Goal: Task Accomplishment & Management: Use online tool/utility

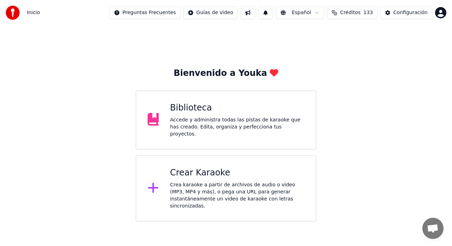
click at [243, 119] on div "Accede y administra todas las pistas de karaoke que has creado. Edita, organiza…" at bounding box center [237, 127] width 135 height 21
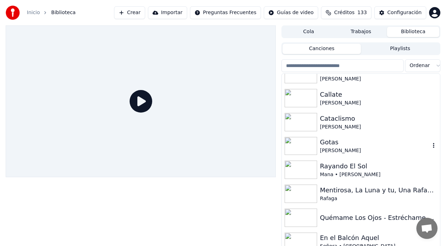
scroll to position [2827, 0]
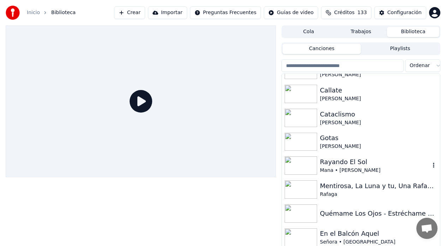
click at [347, 170] on div "Mana • [PERSON_NAME]" at bounding box center [375, 170] width 110 height 7
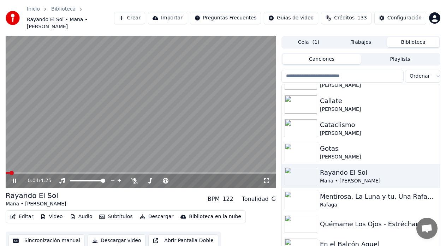
click at [153, 212] on button "Descargar" at bounding box center [157, 217] width 40 height 10
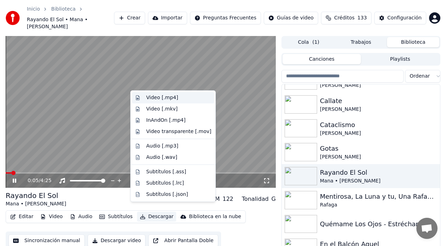
click at [148, 98] on div "Video [.mp4]" at bounding box center [162, 97] width 32 height 7
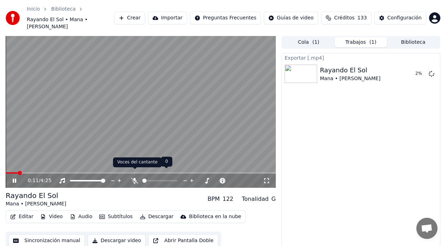
click at [135, 178] on icon at bounding box center [134, 181] width 7 height 6
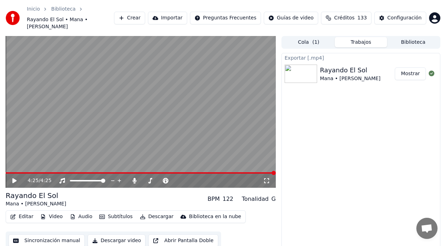
click at [407, 37] on button "Biblioteca" at bounding box center [413, 42] width 52 height 10
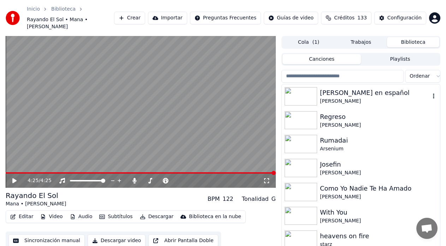
click at [364, 89] on div "[PERSON_NAME] en español" at bounding box center [375, 93] width 110 height 10
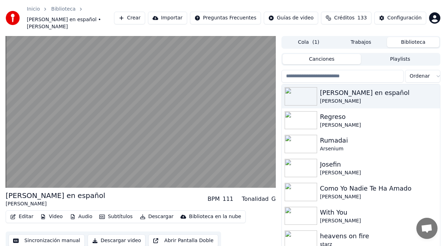
click at [40, 235] on button "Sincronización manual" at bounding box center [46, 241] width 76 height 13
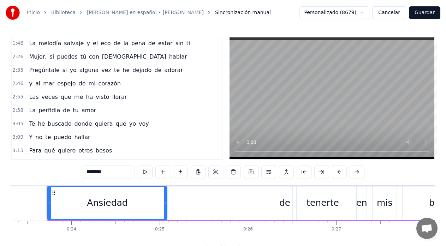
scroll to position [186, 0]
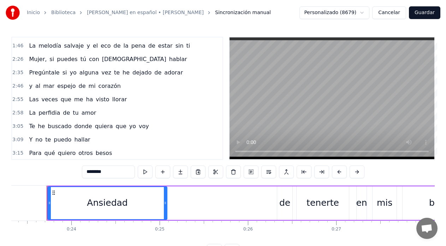
click at [40, 61] on span "Mujer," at bounding box center [37, 59] width 19 height 8
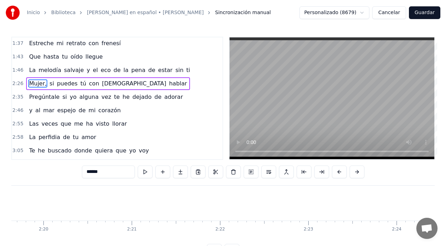
scroll to position [0, 12939]
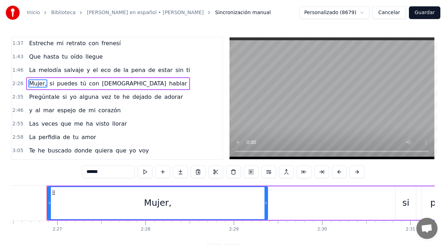
click at [114, 176] on input "******" at bounding box center [108, 172] width 53 height 13
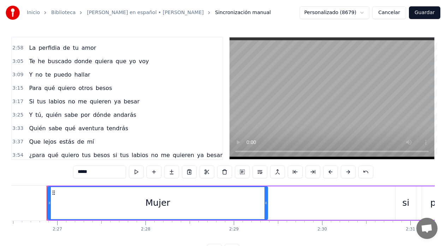
scroll to position [256, 0]
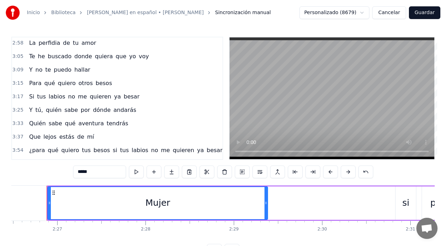
click at [38, 111] on span "tú," at bounding box center [39, 110] width 9 height 8
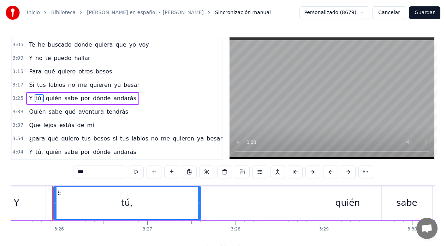
scroll to position [0, 18155]
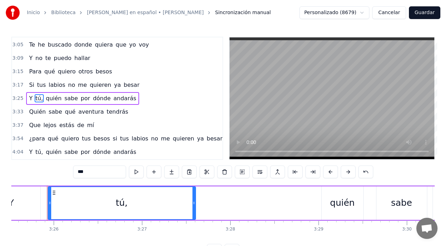
click at [84, 173] on input "***" at bounding box center [99, 172] width 53 height 13
click at [38, 155] on span "tú," at bounding box center [39, 152] width 9 height 8
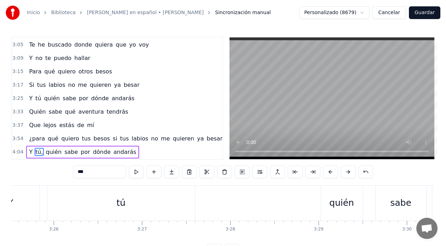
scroll to position [322, 0]
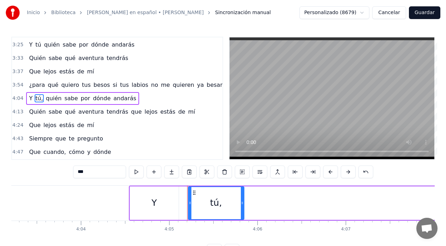
click at [88, 172] on input "***" at bounding box center [99, 172] width 53 height 13
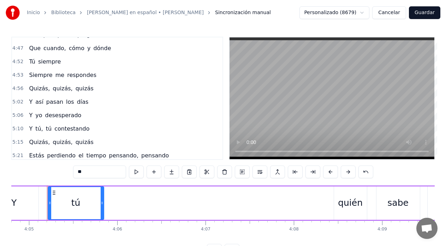
scroll to position [439, 0]
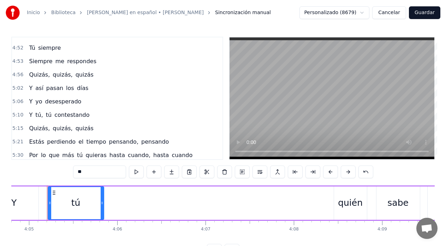
click at [39, 118] on span "tú," at bounding box center [39, 115] width 9 height 8
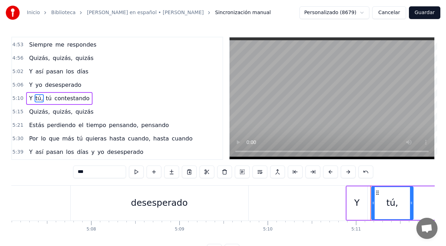
scroll to position [0, 27451]
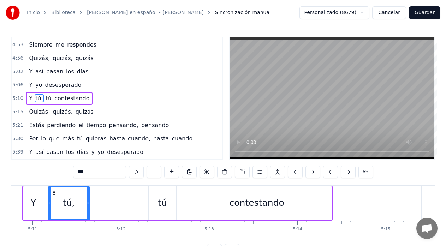
click at [89, 173] on input "***" at bounding box center [99, 172] width 53 height 13
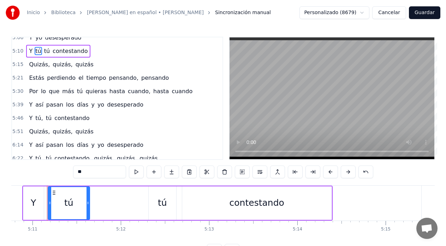
click at [60, 136] on span "quizás," at bounding box center [62, 132] width 21 height 8
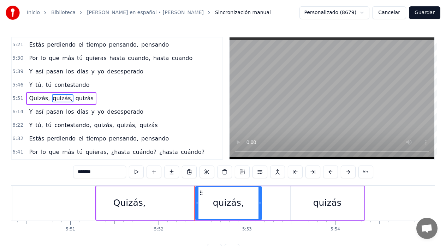
scroll to position [0, 31094]
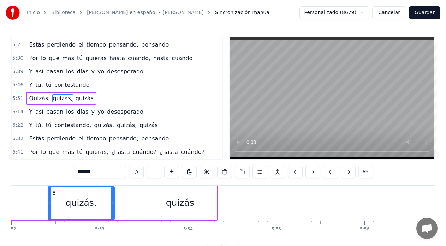
click at [96, 172] on input "*******" at bounding box center [99, 172] width 53 height 13
click at [78, 129] on span "contestando," at bounding box center [73, 125] width 38 height 8
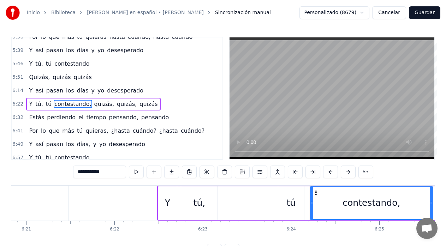
scroll to position [0, 33903]
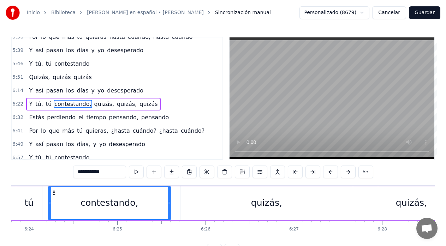
click at [112, 172] on input "**********" at bounding box center [99, 172] width 53 height 13
click at [94, 104] on span "quizás," at bounding box center [102, 104] width 21 height 8
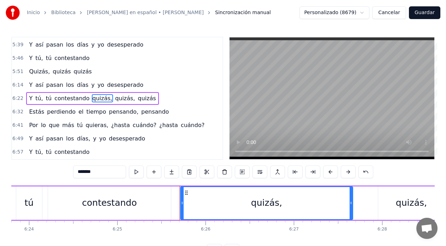
click at [104, 172] on input "*******" at bounding box center [99, 172] width 53 height 13
click at [119, 100] on span "quizás," at bounding box center [123, 98] width 21 height 8
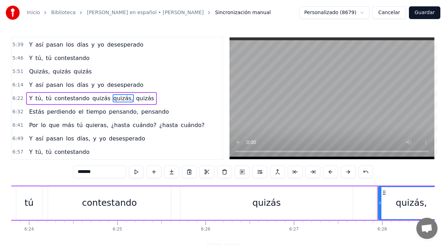
click at [104, 174] on input "*******" at bounding box center [99, 172] width 53 height 13
click at [92, 128] on span "quieras," at bounding box center [97, 125] width 24 height 8
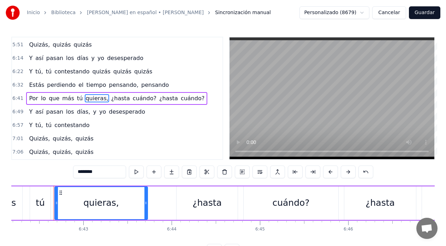
scroll to position [0, 35534]
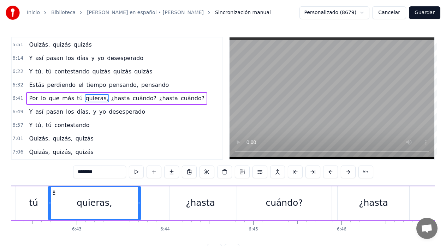
click at [99, 174] on input "********" at bounding box center [99, 172] width 53 height 13
click at [59, 140] on span "quizás," at bounding box center [62, 139] width 21 height 8
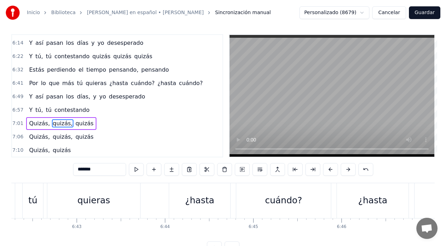
scroll to position [603, 0]
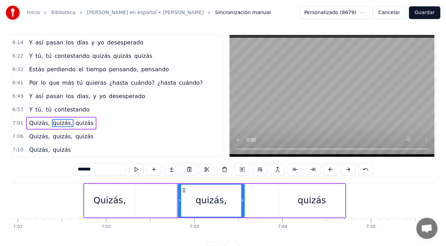
click at [99, 169] on input "*******" at bounding box center [99, 169] width 53 height 13
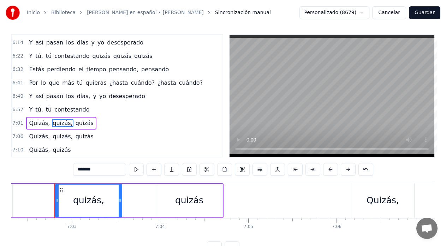
scroll to position [0, 37313]
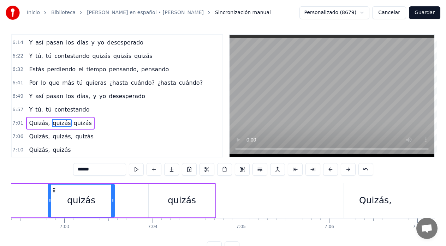
click at [61, 138] on span "quizás," at bounding box center [62, 137] width 21 height 8
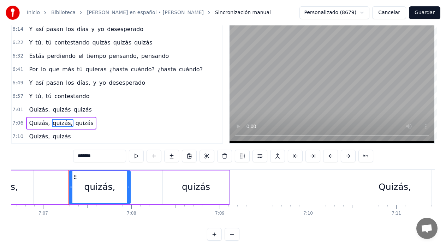
scroll to position [0, 37708]
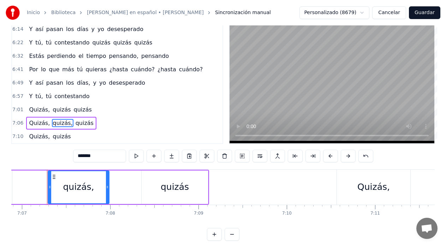
click at [102, 159] on input "*******" at bounding box center [99, 156] width 53 height 13
click at [36, 139] on span "Quizás," at bounding box center [39, 137] width 22 height 8
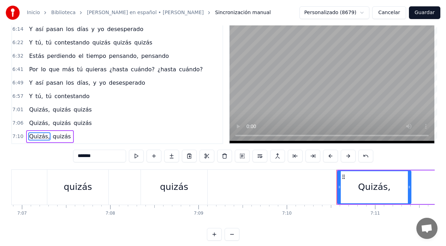
scroll to position [28, 0]
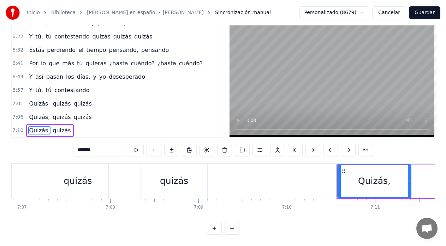
click at [101, 146] on input "*******" at bounding box center [99, 150] width 53 height 13
click at [35, 113] on span "Quizás," at bounding box center [39, 117] width 22 height 8
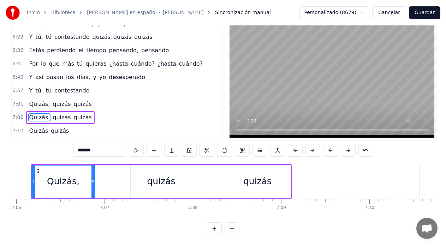
scroll to position [0, 37610]
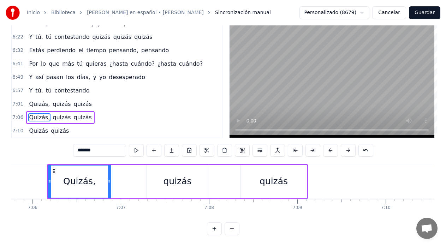
click at [105, 153] on input "*******" at bounding box center [99, 150] width 53 height 13
click at [39, 102] on span "Quizás," at bounding box center [39, 104] width 22 height 8
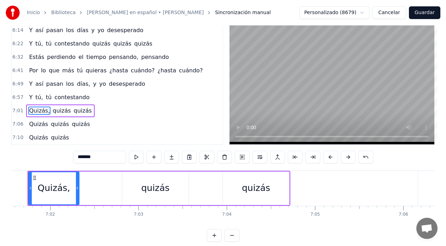
scroll to position [0, 37219]
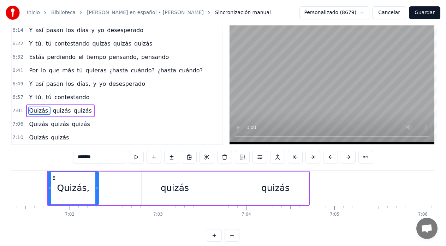
click at [106, 160] on input "*******" at bounding box center [99, 157] width 53 height 13
click at [37, 100] on span "tú," at bounding box center [39, 97] width 9 height 8
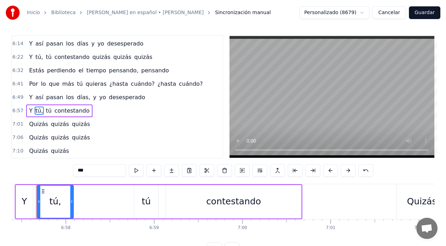
scroll to position [0, 36859]
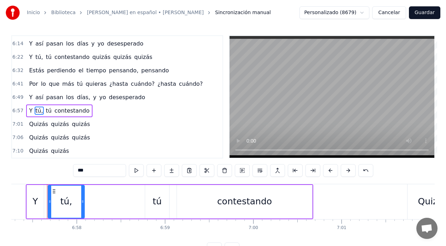
click at [90, 173] on input "***" at bounding box center [99, 170] width 53 height 13
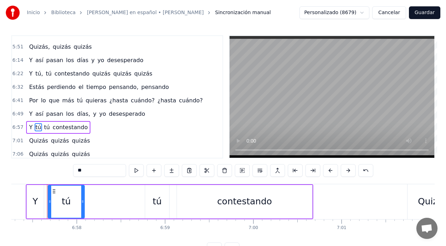
scroll to position [579, 0]
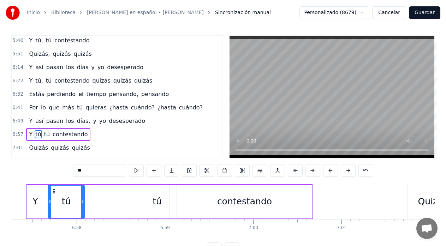
click at [37, 83] on span "tú," at bounding box center [39, 81] width 9 height 8
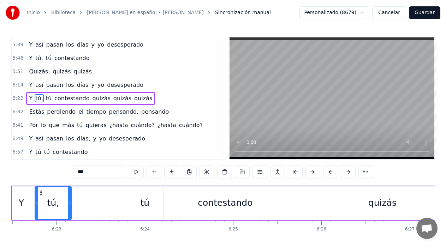
scroll to position [0, 33774]
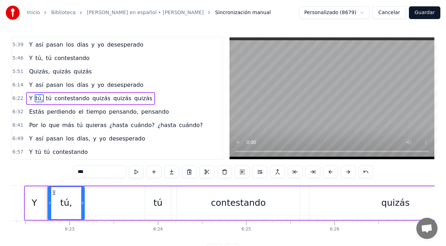
click at [98, 175] on input "***" at bounding box center [99, 172] width 53 height 13
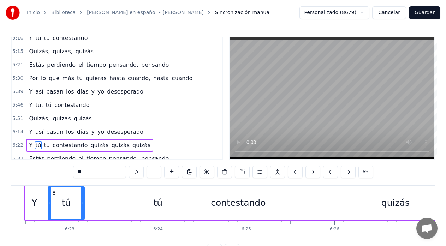
click at [42, 120] on span "Quizás," at bounding box center [39, 118] width 22 height 8
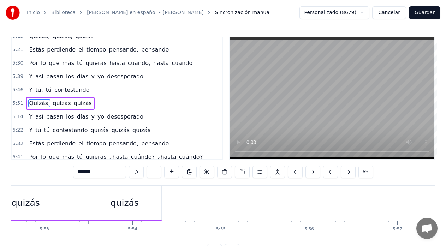
scroll to position [0, 30995]
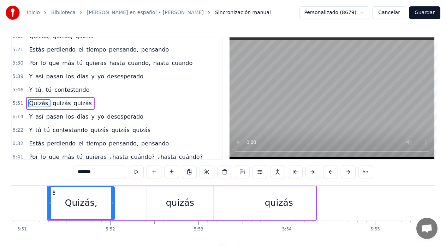
click at [102, 174] on input "*******" at bounding box center [99, 172] width 53 height 13
click at [38, 93] on span "tú," at bounding box center [39, 90] width 9 height 8
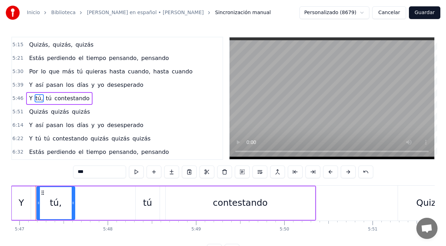
scroll to position [0, 30633]
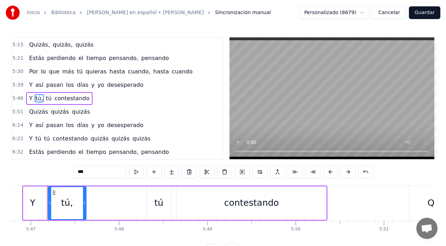
click at [93, 174] on input "***" at bounding box center [99, 172] width 53 height 13
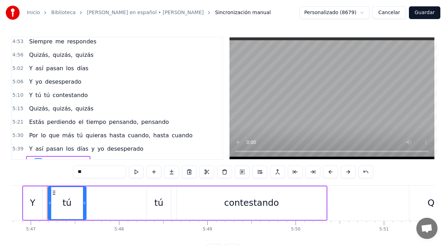
scroll to position [452, 0]
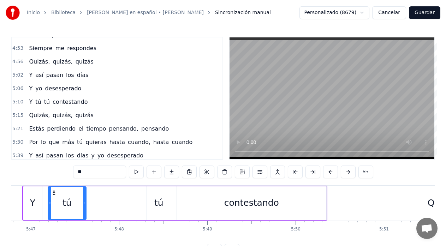
click at [60, 118] on span "quizás," at bounding box center [62, 115] width 21 height 8
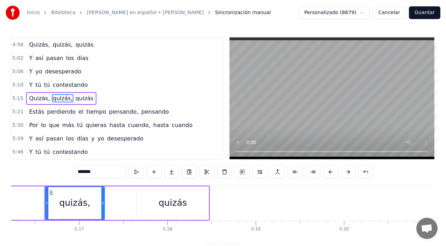
scroll to position [0, 27932]
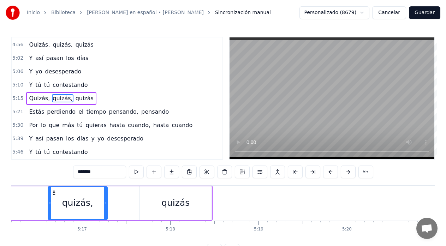
click at [108, 173] on input "*******" at bounding box center [99, 172] width 53 height 13
click at [37, 98] on span "Quizás," at bounding box center [39, 98] width 22 height 8
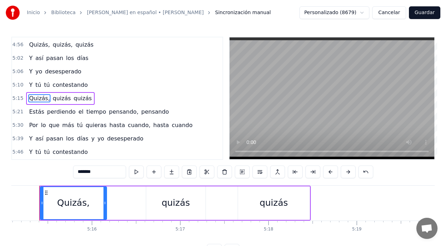
scroll to position [0, 27826]
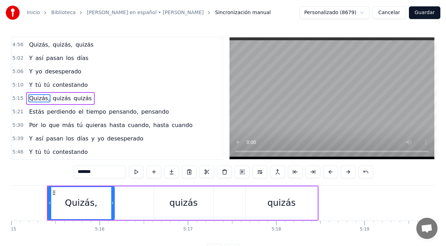
click at [107, 172] on input "*******" at bounding box center [99, 172] width 53 height 13
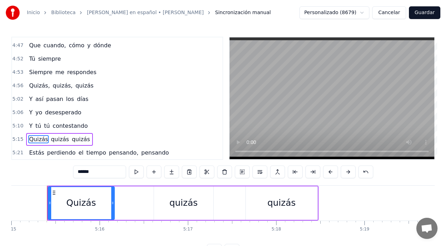
scroll to position [422, 0]
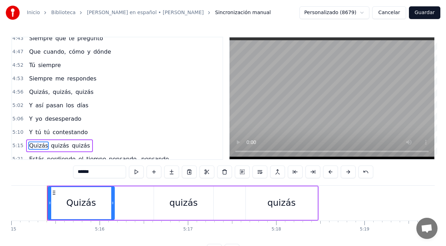
click at [53, 95] on span "quizás," at bounding box center [62, 92] width 21 height 8
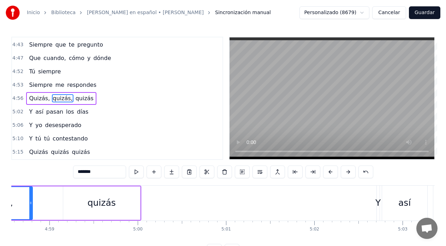
scroll to position [0, 26289]
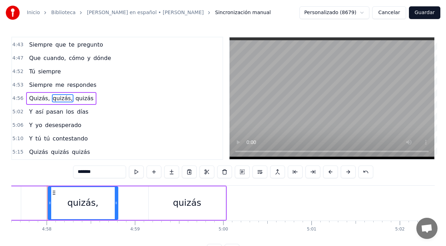
click at [100, 171] on input "*******" at bounding box center [99, 172] width 53 height 13
click at [35, 99] on span "Quizás," at bounding box center [39, 98] width 22 height 8
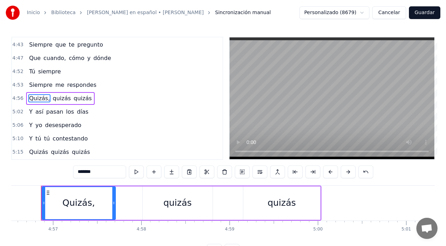
scroll to position [0, 26188]
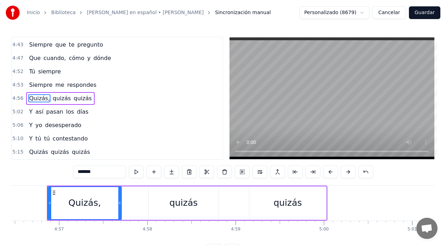
click at [101, 172] on input "*******" at bounding box center [99, 172] width 53 height 13
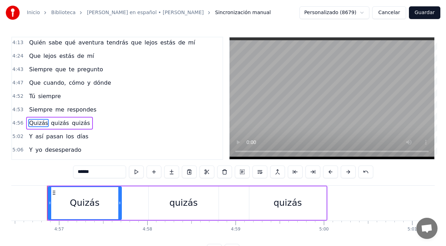
scroll to position [369, 0]
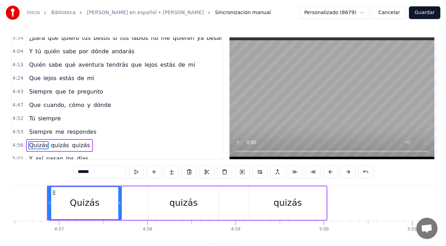
click at [53, 106] on span "cuando," at bounding box center [55, 105] width 24 height 8
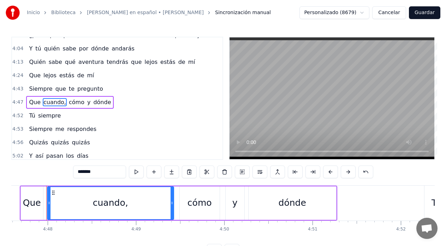
scroll to position [0, 25403]
click at [101, 174] on input "*******" at bounding box center [99, 172] width 53 height 13
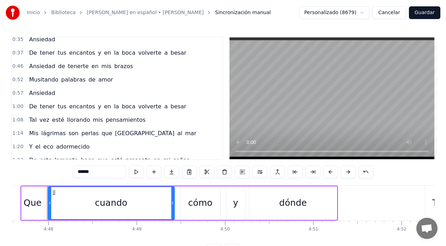
scroll to position [0, 0]
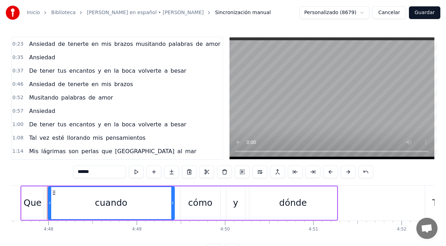
type input "******"
click at [429, 14] on button "Guardar" at bounding box center [424, 12] width 31 height 13
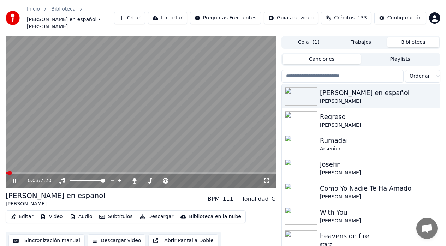
click at [85, 165] on video at bounding box center [141, 112] width 270 height 152
click at [81, 172] on span at bounding box center [141, 172] width 270 height 1
click at [12, 178] on icon at bounding box center [19, 181] width 16 height 6
click at [92, 172] on span at bounding box center [141, 172] width 270 height 1
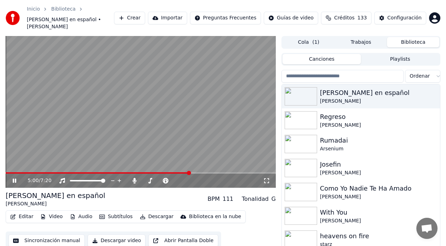
click at [182, 165] on div "5:00 / 7:20" at bounding box center [141, 112] width 270 height 152
click at [182, 172] on span at bounding box center [94, 172] width 177 height 1
click at [17, 178] on icon at bounding box center [19, 181] width 16 height 6
click at [49, 235] on button "Sincronización manual" at bounding box center [46, 241] width 76 height 13
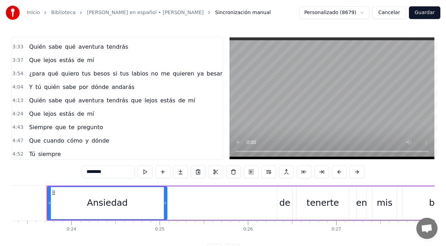
scroll to position [352, 0]
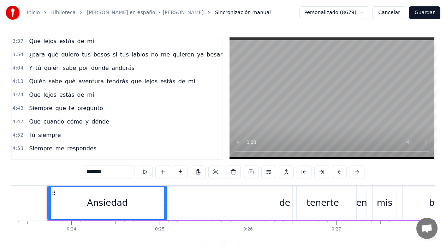
click at [39, 148] on span "Siempre" at bounding box center [40, 149] width 25 height 8
type input "*******"
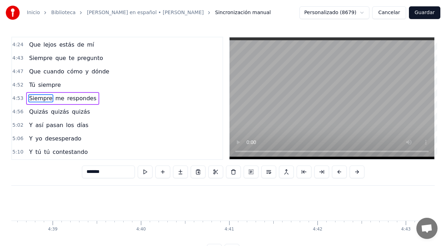
scroll to position [0, 25932]
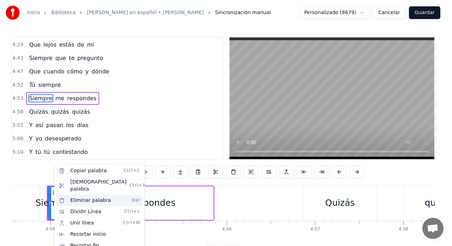
click at [78, 196] on div "Eliminar palabra Del" at bounding box center [99, 200] width 87 height 11
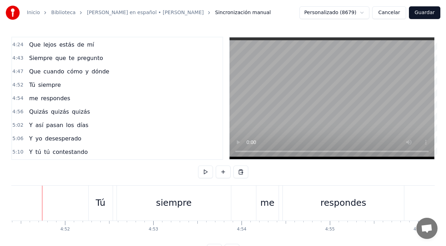
scroll to position [0, 25736]
click at [263, 198] on div "me" at bounding box center [272, 203] width 22 height 35
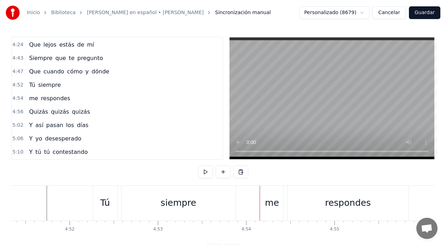
click at [262, 202] on div "me" at bounding box center [272, 203] width 22 height 35
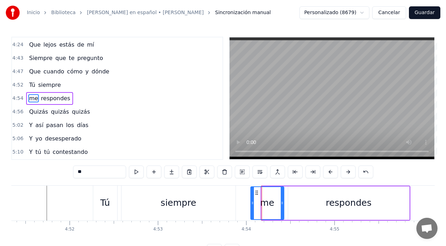
drag, startPoint x: 262, startPoint y: 201, endPoint x: 251, endPoint y: 203, distance: 11.1
click at [251, 203] on icon at bounding box center [252, 203] width 3 height 6
click at [234, 202] on div "siempre" at bounding box center [179, 203] width 114 height 35
type input "*******"
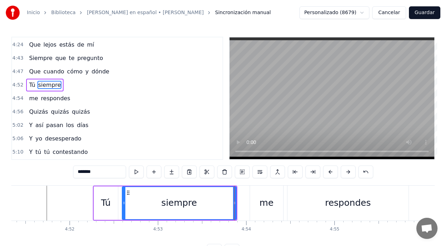
scroll to position [389, 0]
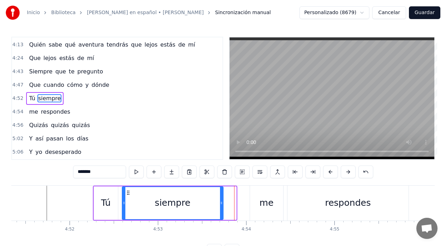
drag, startPoint x: 235, startPoint y: 203, endPoint x: 222, endPoint y: 204, distance: 13.1
click at [222, 204] on icon at bounding box center [221, 203] width 3 height 6
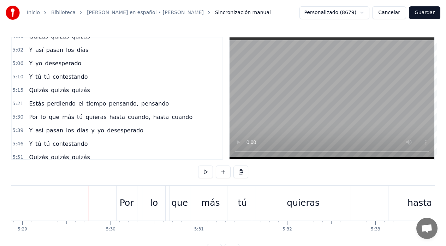
scroll to position [0, 29066]
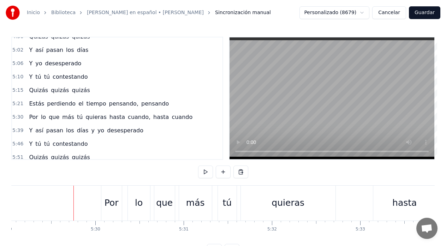
click at [122, 105] on span "pensando," at bounding box center [123, 104] width 31 height 8
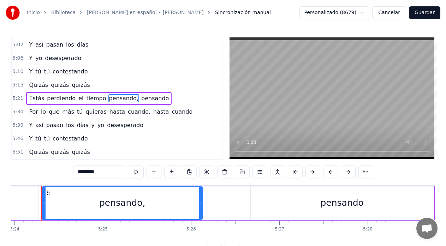
scroll to position [0, 28612]
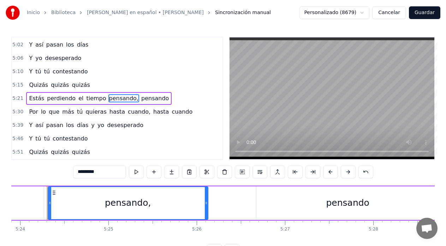
click at [106, 172] on input "*********" at bounding box center [99, 172] width 53 height 13
click at [127, 116] on span "cuando," at bounding box center [139, 112] width 24 height 8
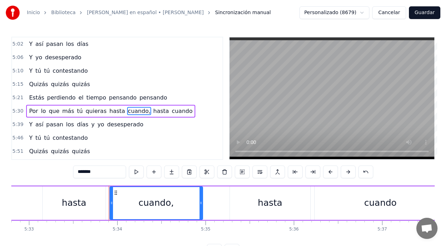
scroll to position [0, 29460]
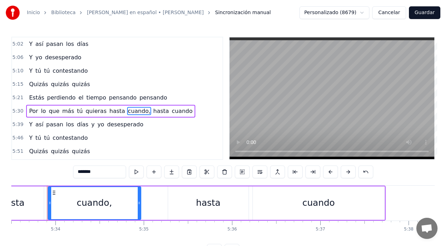
click at [107, 173] on input "*******" at bounding box center [99, 172] width 53 height 13
type input "******"
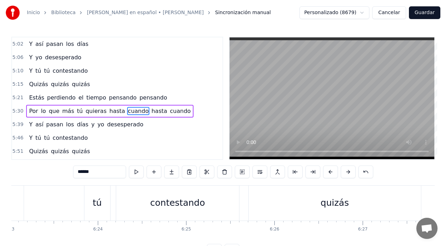
scroll to position [0, 33834]
click at [35, 201] on div "Y tú tú contestando quizás quizás quizás" at bounding box center [287, 203] width 646 height 35
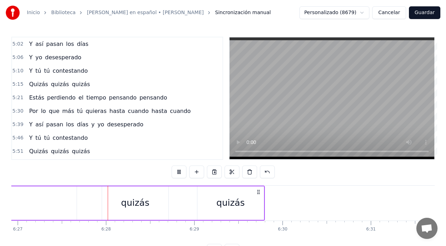
scroll to position [0, 34193]
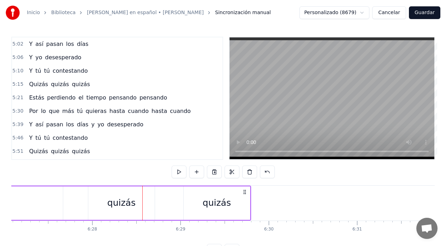
click at [105, 204] on div "quizás" at bounding box center [121, 204] width 66 height 34
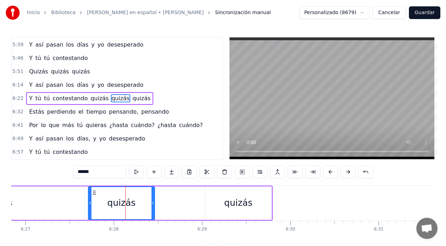
scroll to position [0, 34169]
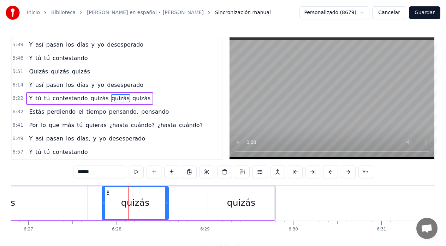
drag, startPoint x: 94, startPoint y: 194, endPoint x: 108, endPoint y: 194, distance: 13.8
click at [108, 194] on icon at bounding box center [108, 193] width 6 height 6
click at [27, 201] on div "quizás" at bounding box center [1, 204] width 172 height 34
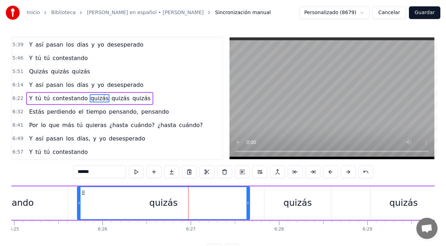
scroll to position [0, 33992]
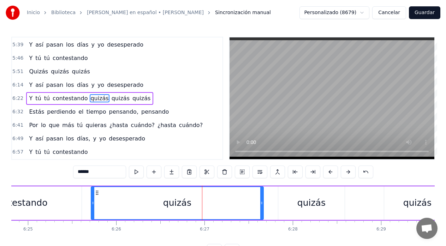
click at [71, 204] on div "contestando" at bounding box center [20, 204] width 123 height 34
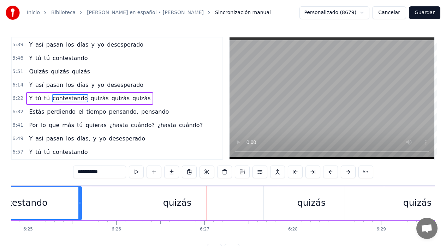
click at [105, 208] on div "quizás" at bounding box center [177, 204] width 172 height 34
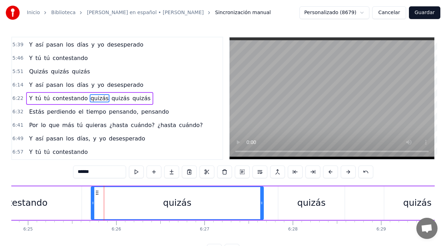
drag, startPoint x: 95, startPoint y: 204, endPoint x: 135, endPoint y: 202, distance: 40.3
click at [135, 202] on div "quizás" at bounding box center [178, 203] width 172 height 32
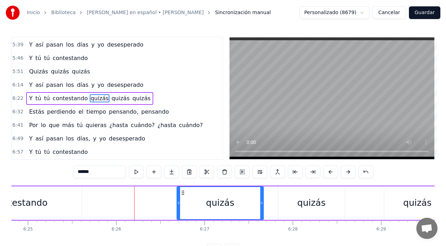
drag, startPoint x: 92, startPoint y: 204, endPoint x: 178, endPoint y: 203, distance: 85.9
click at [178, 203] on icon at bounding box center [178, 203] width 3 height 6
click at [18, 195] on div "contestando" at bounding box center [20, 204] width 123 height 34
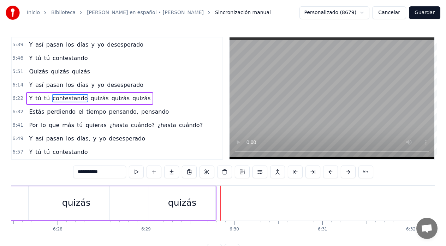
scroll to position [0, 34226]
click at [167, 200] on div "quizás" at bounding box center [184, 204] width 66 height 34
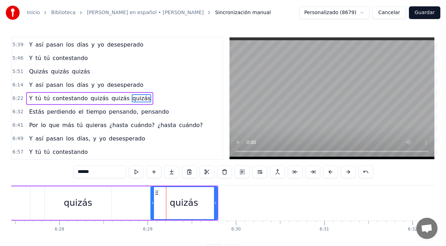
click at [158, 193] on icon at bounding box center [157, 193] width 6 height 6
drag, startPoint x: 152, startPoint y: 205, endPoint x: 146, endPoint y: 206, distance: 6.4
click at [146, 206] on div at bounding box center [146, 203] width 3 height 32
click at [76, 196] on div "quizás" at bounding box center [78, 202] width 28 height 13
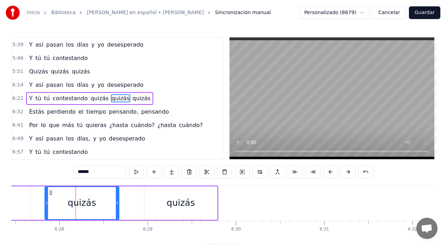
drag, startPoint x: 111, startPoint y: 202, endPoint x: 118, endPoint y: 201, distance: 7.8
click at [118, 201] on icon at bounding box center [117, 203] width 3 height 6
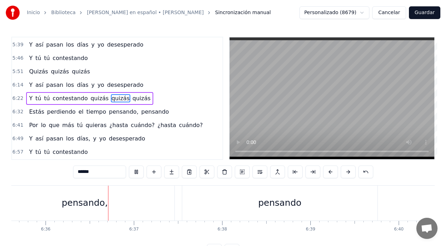
scroll to position [0, 34969]
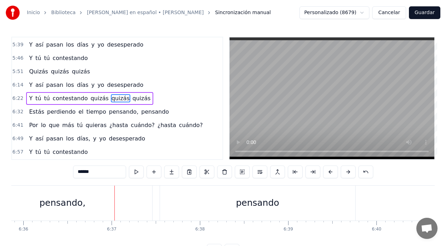
click at [118, 113] on span "pensando," at bounding box center [123, 112] width 31 height 8
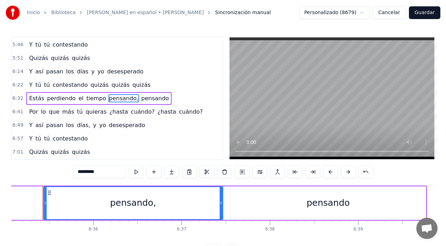
scroll to position [0, 34894]
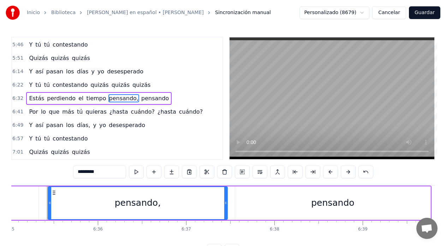
click at [111, 175] on input "*********" at bounding box center [99, 172] width 53 height 13
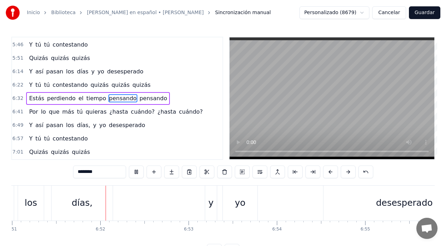
scroll to position [0, 36327]
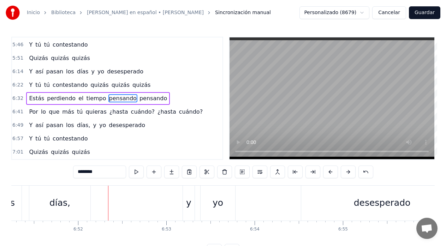
click at [78, 127] on span "días," at bounding box center [83, 125] width 15 height 8
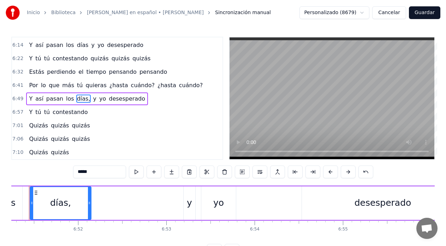
scroll to position [0, 36309]
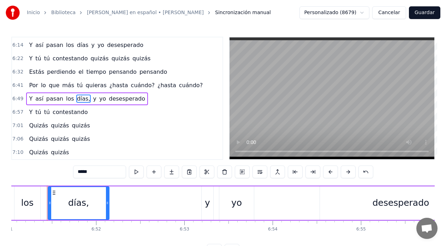
click at [93, 175] on input "*****" at bounding box center [99, 172] width 53 height 13
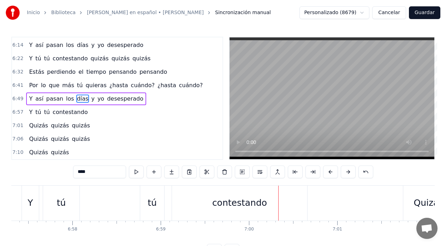
scroll to position [0, 36862]
click at [143, 203] on div "tú" at bounding box center [153, 203] width 24 height 35
type input "**"
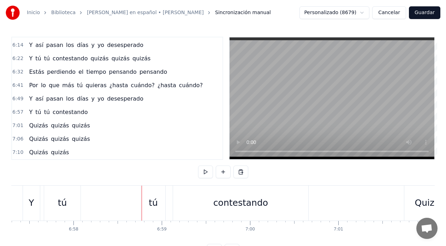
click at [142, 202] on div "tú" at bounding box center [153, 203] width 24 height 35
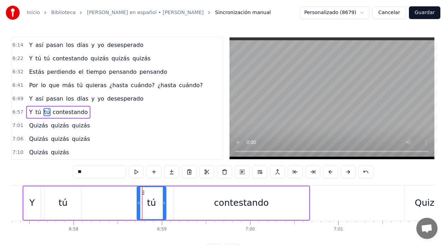
drag, startPoint x: 145, startPoint y: 202, endPoint x: 140, endPoint y: 203, distance: 5.1
click at [140, 203] on icon at bounding box center [138, 203] width 3 height 6
click at [70, 200] on div "tú" at bounding box center [63, 204] width 36 height 34
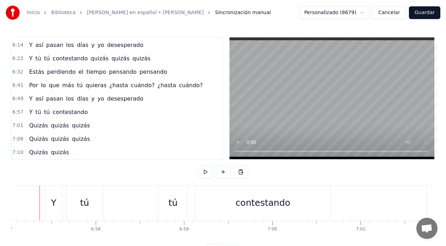
scroll to position [0, 36833]
click at [56, 200] on div "Y" at bounding box center [60, 203] width 17 height 35
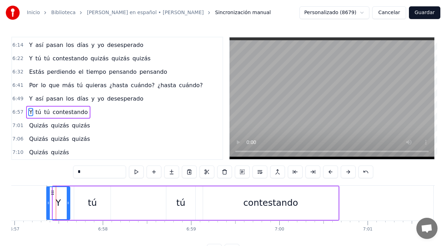
drag, startPoint x: 55, startPoint y: 203, endPoint x: 46, endPoint y: 204, distance: 8.6
click at [48, 205] on icon at bounding box center [48, 203] width 3 height 6
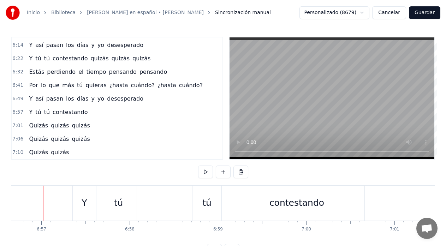
scroll to position [0, 36802]
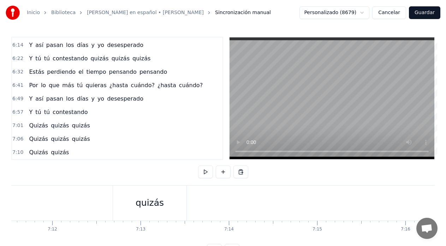
scroll to position [0, 38112]
click at [158, 205] on div "quizás" at bounding box center [157, 202] width 28 height 13
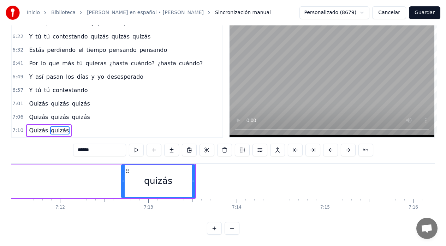
scroll to position [28, 0]
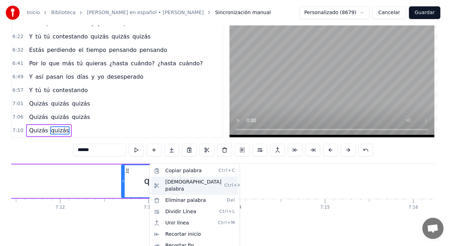
click at [173, 183] on div "Cortar palabra Ctrl+X" at bounding box center [194, 186] width 87 height 18
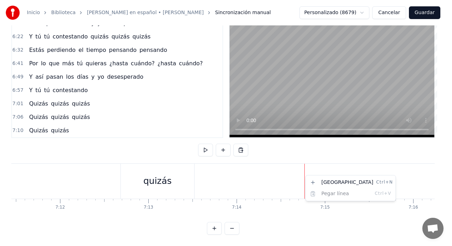
click at [310, 173] on html "Inicio Biblioteca [PERSON_NAME] en español • [PERSON_NAME] Sincronización manua…" at bounding box center [226, 112] width 452 height 268
click at [300, 178] on html "Inicio Biblioteca [PERSON_NAME] en español • [PERSON_NAME] Sincronización manua…" at bounding box center [226, 112] width 452 height 268
click at [324, 181] on div "Nueva línea Ctrl+N" at bounding box center [349, 183] width 87 height 11
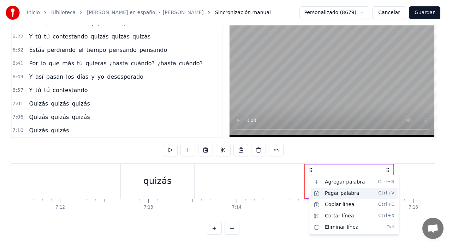
click at [340, 194] on div "Pegar palabra Ctrl+V" at bounding box center [354, 193] width 87 height 11
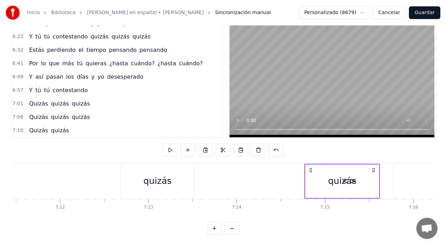
click at [351, 175] on div "quizás" at bounding box center [342, 181] width 28 height 13
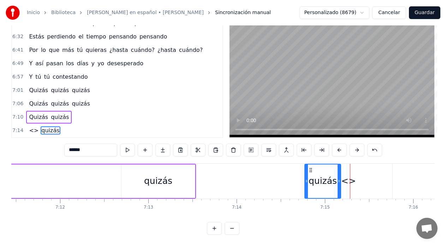
drag, startPoint x: 376, startPoint y: 176, endPoint x: 338, endPoint y: 181, distance: 37.7
click at [338, 181] on div at bounding box center [339, 182] width 3 height 34
click at [350, 177] on div "<>" at bounding box center [348, 181] width 15 height 13
type input "**"
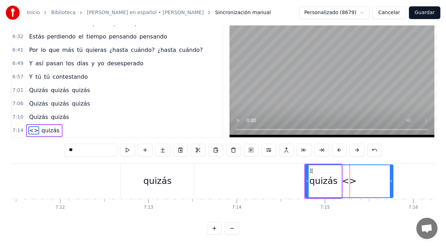
drag, startPoint x: 86, startPoint y: 146, endPoint x: 58, endPoint y: 150, distance: 28.6
click at [58, 150] on div "0:23 Ansiedad de tenerte en mis brazos musitando palabras de amor 0:35 Ansiedad…" at bounding box center [223, 125] width 424 height 220
click at [356, 176] on div at bounding box center [349, 181] width 87 height 32
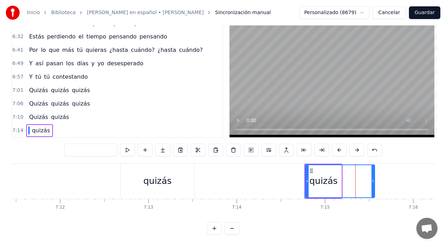
drag, startPoint x: 391, startPoint y: 175, endPoint x: 373, endPoint y: 177, distance: 18.5
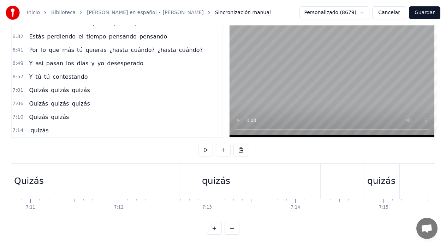
scroll to position [0, 38045]
click at [101, 175] on div "Quizás quizás" at bounding box center [131, 181] width 263 height 35
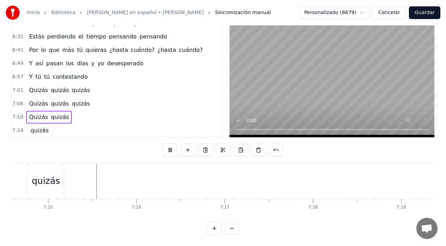
scroll to position [0, 38398]
click at [430, 14] on button "Guardar" at bounding box center [424, 12] width 31 height 13
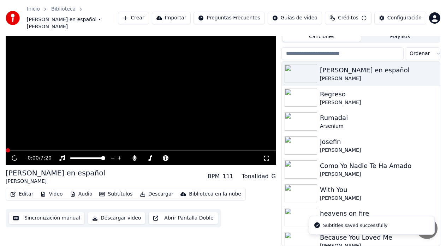
scroll to position [16, 0]
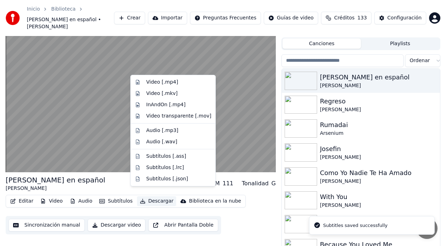
click at [144, 196] on button "Descargar" at bounding box center [157, 201] width 40 height 10
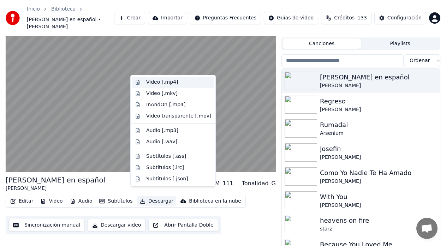
click at [151, 80] on div "Video [.mp4]" at bounding box center [162, 82] width 32 height 7
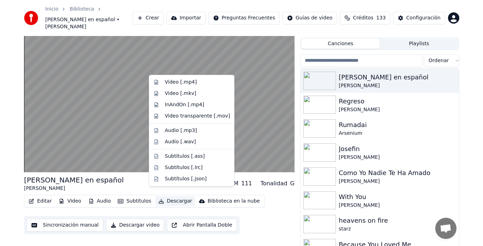
scroll to position [9, 0]
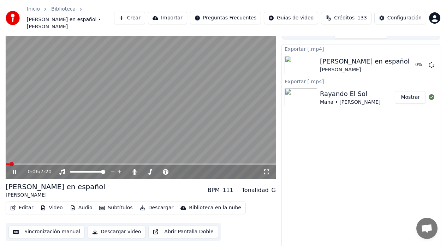
click at [16, 170] on icon at bounding box center [15, 172] width 4 height 4
click at [148, 203] on button "Descargar" at bounding box center [157, 208] width 40 height 10
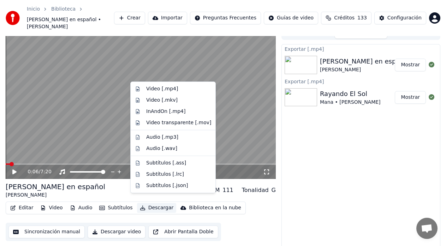
drag, startPoint x: 152, startPoint y: 90, endPoint x: 113, endPoint y: 185, distance: 103.0
click at [116, 188] on body "Inicio Biblioteca [PERSON_NAME] en español • [PERSON_NAME] Crear Importar Pregu…" at bounding box center [223, 114] width 446 height 246
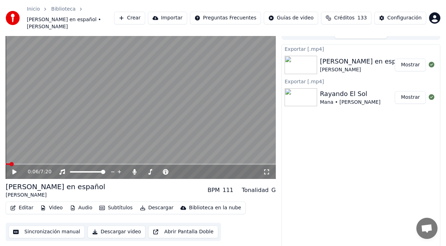
click at [113, 185] on div "[PERSON_NAME] en español [PERSON_NAME] BPM 111 Tonalidad G" at bounding box center [141, 190] width 270 height 17
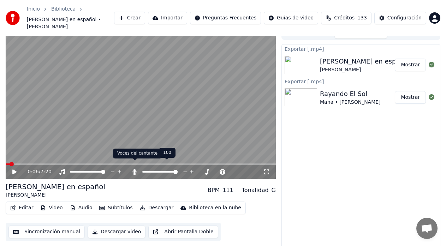
click at [135, 169] on icon at bounding box center [135, 172] width 4 height 6
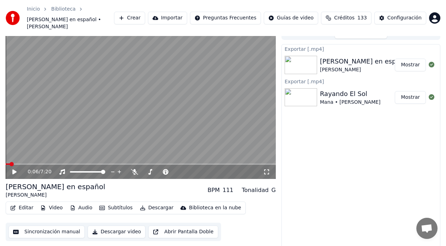
click at [151, 203] on button "Descargar" at bounding box center [157, 208] width 40 height 10
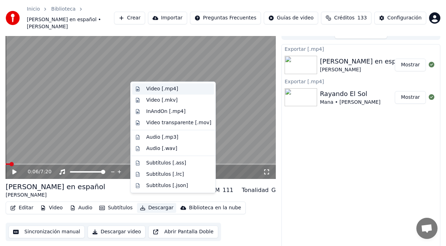
click at [151, 87] on div "Video [.mp4]" at bounding box center [162, 89] width 32 height 7
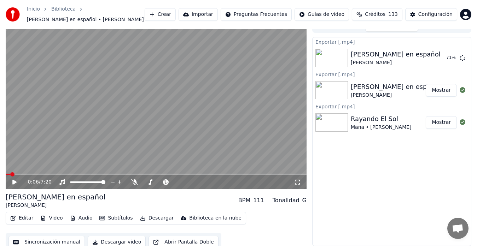
click at [176, 10] on button "Crear" at bounding box center [160, 14] width 31 height 13
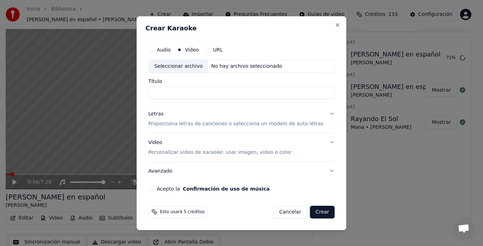
click at [179, 67] on div "Seleccionar archivo" at bounding box center [178, 66] width 60 height 13
type input "**********"
click at [163, 115] on div "Letras" at bounding box center [155, 114] width 15 height 7
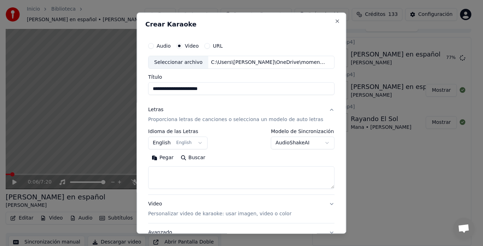
click at [163, 147] on button "English English" at bounding box center [177, 143] width 59 height 13
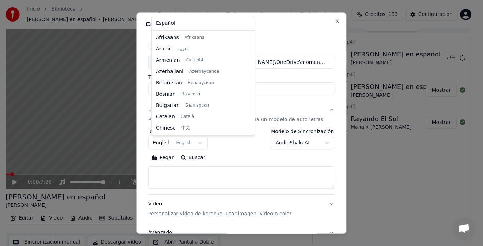
scroll to position [57, 0]
select select "**"
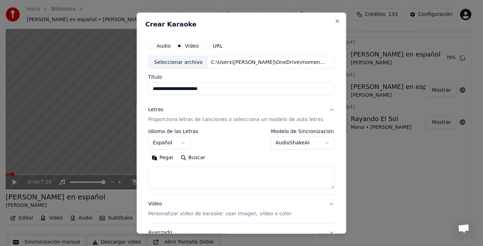
click at [159, 171] on textarea at bounding box center [241, 178] width 186 height 23
paste textarea "**********"
drag, startPoint x: 198, startPoint y: 184, endPoint x: 142, endPoint y: 186, distance: 55.5
click at [142, 186] on div "**********" at bounding box center [241, 123] width 210 height 222
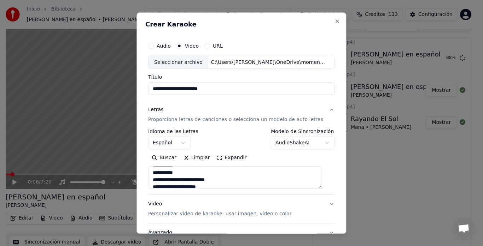
scroll to position [87, 0]
click at [214, 178] on textarea "**********" at bounding box center [235, 178] width 174 height 23
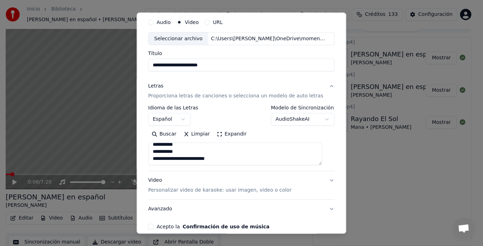
type textarea "**********"
click at [157, 182] on div "Video Personalizar video de karaoke: usar imagen, video o color" at bounding box center [219, 185] width 143 height 17
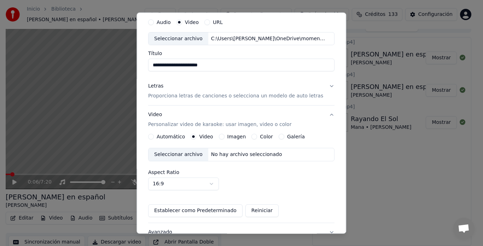
click at [188, 154] on div "Seleccionar archivo" at bounding box center [178, 155] width 60 height 13
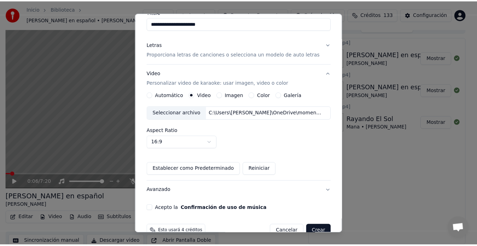
scroll to position [81, 0]
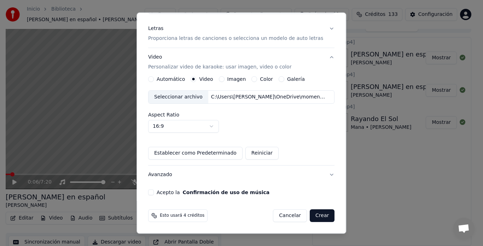
click at [154, 192] on button "Acepto la Confirmación de uso de música" at bounding box center [151, 193] width 6 height 6
click at [315, 218] on button "Crear" at bounding box center [322, 216] width 25 height 13
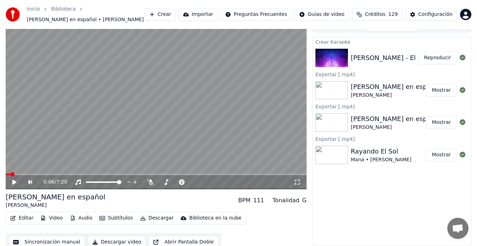
click at [438, 60] on button "Reproducir" at bounding box center [437, 58] width 39 height 13
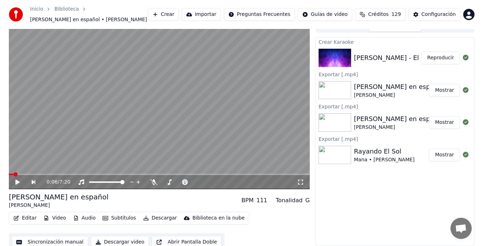
scroll to position [5, 0]
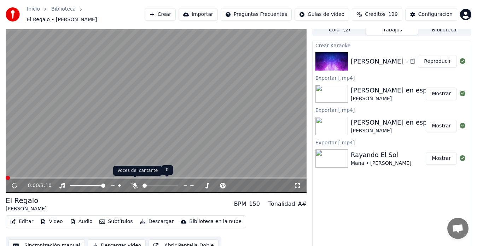
click at [133, 183] on icon at bounding box center [134, 186] width 7 height 6
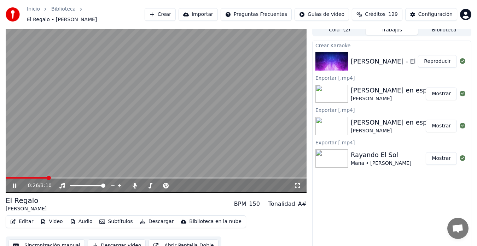
click at [13, 184] on icon at bounding box center [15, 186] width 4 height 4
click at [6, 176] on span at bounding box center [8, 178] width 4 height 4
click at [16, 183] on icon at bounding box center [14, 185] width 4 height 5
click at [16, 184] on icon at bounding box center [15, 186] width 4 height 4
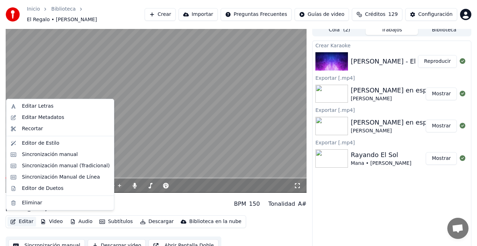
click at [21, 219] on button "Editar" at bounding box center [21, 222] width 29 height 10
click at [35, 108] on div "Editar Letras" at bounding box center [37, 106] width 31 height 7
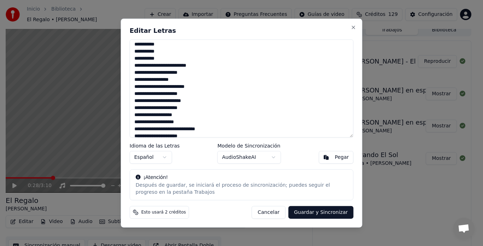
scroll to position [176, 0]
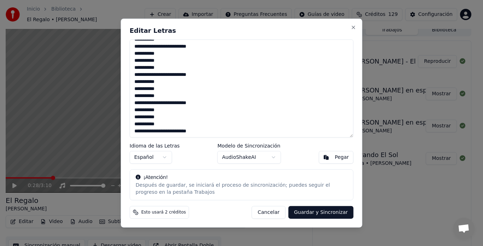
drag, startPoint x: 134, startPoint y: 48, endPoint x: 227, endPoint y: 147, distance: 135.5
click at [227, 147] on div "**********" at bounding box center [241, 123] width 241 height 210
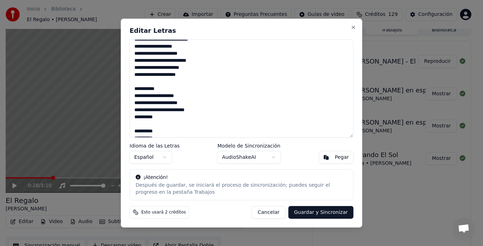
scroll to position [131, 0]
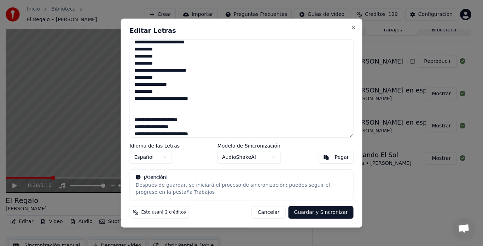
click at [205, 100] on textarea "**********" at bounding box center [242, 88] width 224 height 99
click at [202, 42] on textarea "**********" at bounding box center [242, 88] width 224 height 99
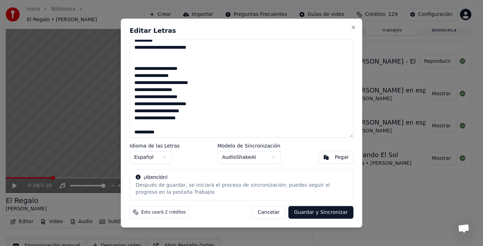
scroll to position [188, 0]
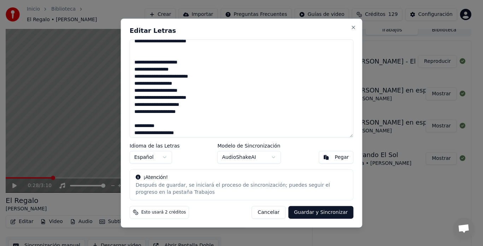
click at [198, 114] on textarea "**********" at bounding box center [242, 88] width 224 height 99
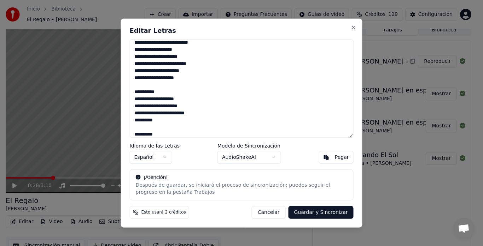
scroll to position [236, 0]
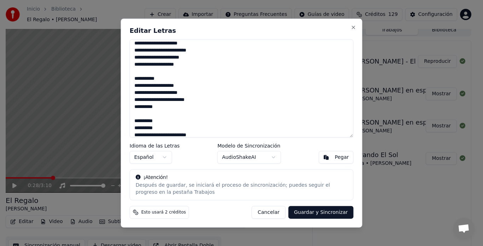
click at [211, 97] on textarea "**********" at bounding box center [242, 88] width 224 height 99
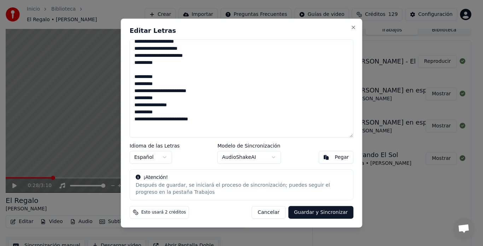
scroll to position [283, 0]
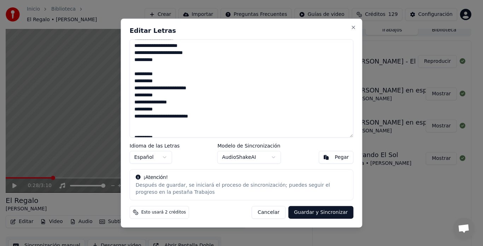
click at [212, 118] on textarea "**********" at bounding box center [242, 88] width 224 height 99
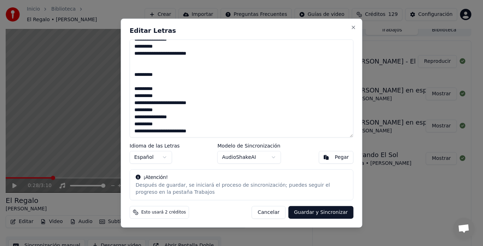
click at [135, 70] on textarea "**********" at bounding box center [242, 88] width 224 height 99
click at [228, 129] on textarea "**********" at bounding box center [242, 88] width 224 height 99
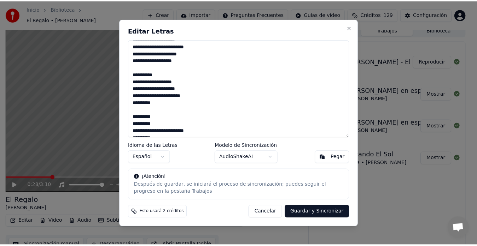
scroll to position [221, 0]
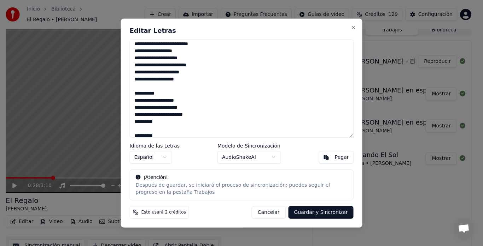
type textarea "**********"
click at [325, 213] on button "Guardar y Sincronizar" at bounding box center [320, 212] width 65 height 13
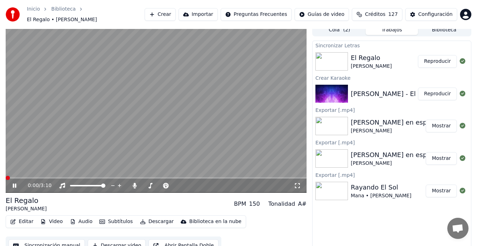
click at [6, 180] on span at bounding box center [8, 178] width 4 height 4
click at [14, 183] on icon at bounding box center [19, 186] width 16 height 6
click at [6, 179] on span at bounding box center [8, 178] width 4 height 4
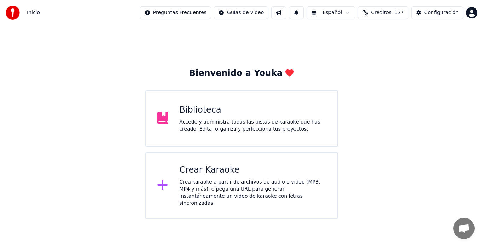
click at [227, 112] on div "Biblioteca" at bounding box center [252, 110] width 147 height 11
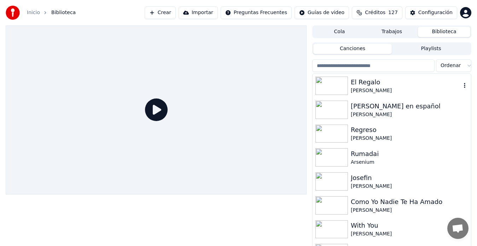
click at [359, 89] on div "[PERSON_NAME]" at bounding box center [406, 90] width 110 height 7
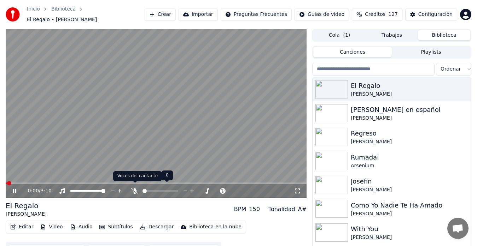
click at [136, 189] on icon at bounding box center [134, 191] width 7 height 6
click at [14, 189] on icon at bounding box center [15, 191] width 4 height 4
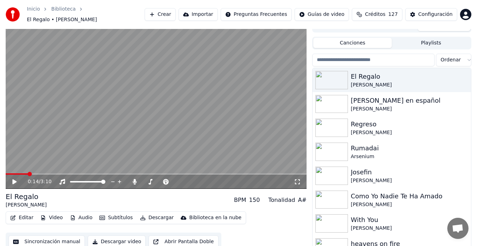
scroll to position [12, 0]
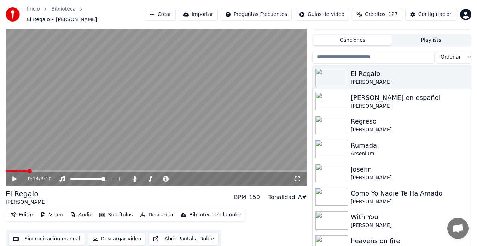
click at [41, 236] on button "Sincronización manual" at bounding box center [46, 239] width 76 height 13
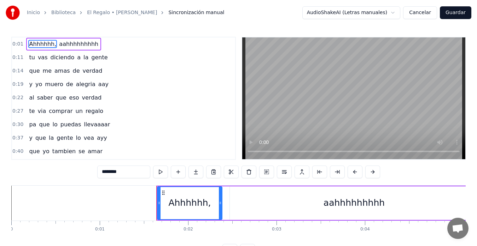
click at [343, 202] on div "aahhhhhhhhh" at bounding box center [353, 202] width 61 height 13
type input "**********"
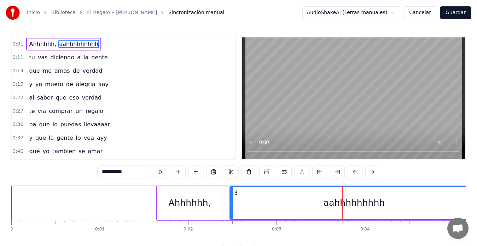
drag, startPoint x: 137, startPoint y: 174, endPoint x: 97, endPoint y: 174, distance: 40.3
click at [97, 174] on input "**********" at bounding box center [123, 172] width 53 height 13
click at [298, 206] on div "aahhhhhhhhh" at bounding box center [354, 203] width 248 height 32
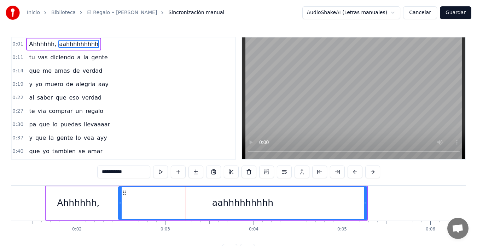
scroll to position [0, 113]
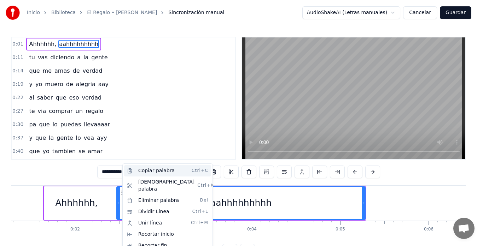
click at [148, 173] on div "Copiar palabra Ctrl+C" at bounding box center [167, 170] width 87 height 11
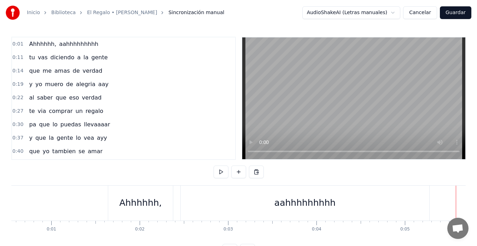
scroll to position [0, 0]
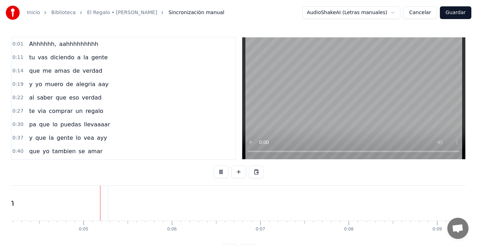
scroll to position [0, 388]
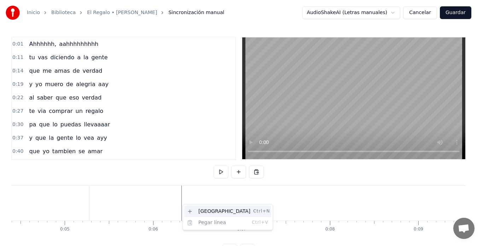
click at [202, 211] on div "Nueva línea Ctrl+N" at bounding box center [227, 211] width 87 height 11
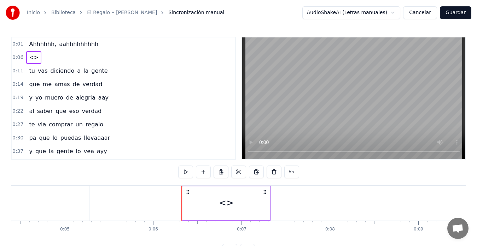
click at [222, 202] on div "<>" at bounding box center [226, 202] width 15 height 13
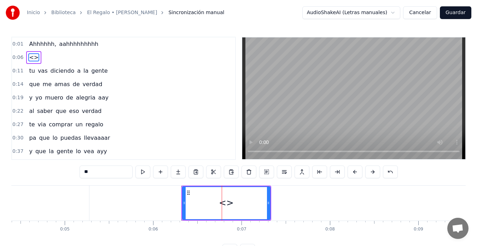
drag, startPoint x: 98, startPoint y: 174, endPoint x: 81, endPoint y: 175, distance: 17.3
click at [81, 175] on input "**" at bounding box center [106, 172] width 53 height 13
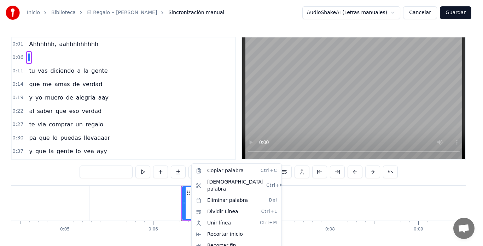
click at [160, 210] on html "Inicio Biblioteca El Regalo • Mayel Jimenez Sincronización manual AudioShakeAI …" at bounding box center [241, 134] width 483 height 268
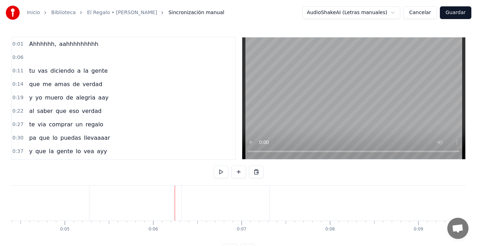
click at [189, 200] on div at bounding box center [226, 203] width 88 height 35
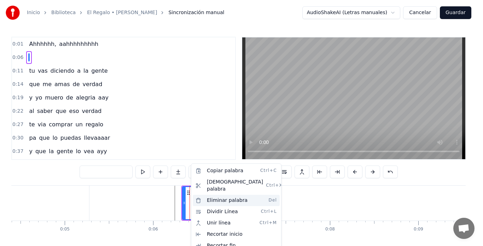
click at [220, 196] on div "Eliminar palabra Del" at bounding box center [236, 200] width 87 height 11
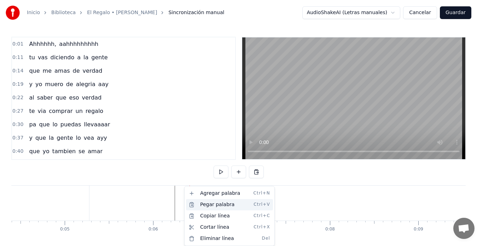
click at [202, 204] on div "Pegar palabra Ctrl+V" at bounding box center [229, 204] width 87 height 11
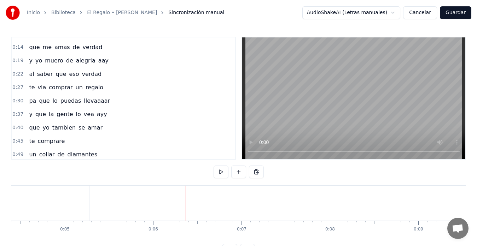
scroll to position [0, 0]
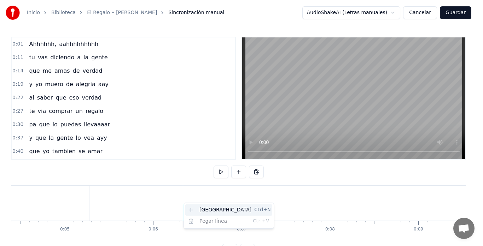
click at [206, 208] on div "Nueva línea Ctrl+N" at bounding box center [228, 210] width 87 height 11
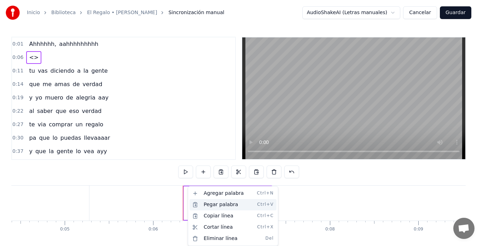
click at [206, 207] on div "Pegar palabra Ctrl+V" at bounding box center [232, 204] width 87 height 11
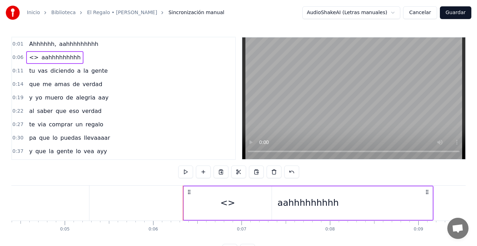
click at [226, 204] on div "aahhhhhhhhh" at bounding box center [308, 204] width 248 height 34
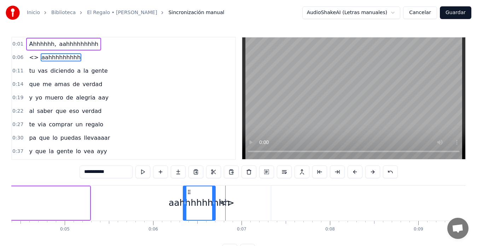
drag, startPoint x: 430, startPoint y: 203, endPoint x: 214, endPoint y: 212, distance: 216.4
click at [214, 212] on div at bounding box center [213, 204] width 3 height 34
click at [232, 206] on div "<>" at bounding box center [226, 202] width 15 height 13
type input "**"
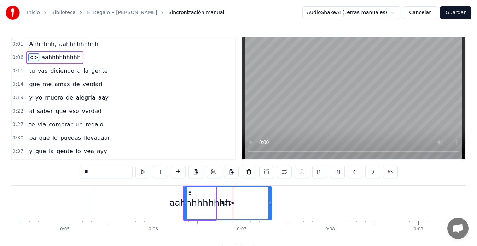
drag, startPoint x: 100, startPoint y: 172, endPoint x: 69, endPoint y: 173, distance: 30.8
click at [69, 173] on div "0:01 Ahhhhhh, aahhhhhhhhh 0:06 <> aahhhhhhhhh 0:11 tu vas diciendo a la gente 0…" at bounding box center [238, 147] width 454 height 220
drag, startPoint x: 270, startPoint y: 206, endPoint x: 232, endPoint y: 210, distance: 38.3
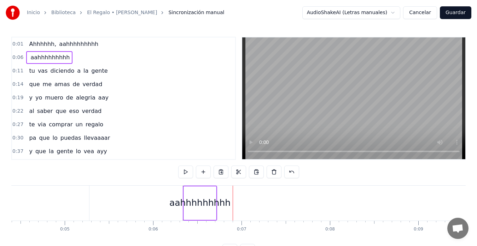
click at [193, 200] on div "aahhhhhhhhh" at bounding box center [199, 202] width 61 height 13
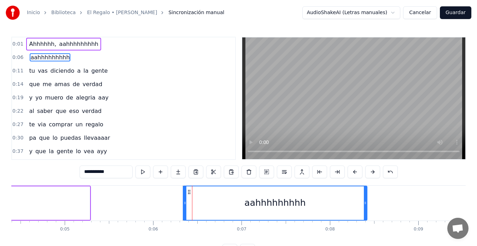
drag, startPoint x: 214, startPoint y: 199, endPoint x: 365, endPoint y: 206, distance: 151.8
click at [365, 206] on div at bounding box center [365, 204] width 3 height 34
click at [193, 204] on div "aahhhhhhhhh" at bounding box center [274, 204] width 183 height 34
click at [183, 200] on div at bounding box center [184, 204] width 3 height 34
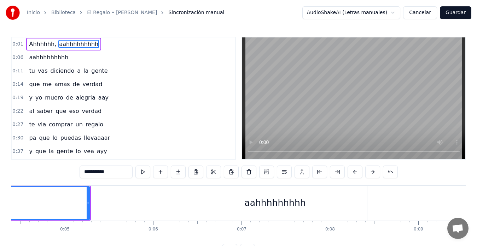
click at [366, 202] on div "aahhhhhhhhh" at bounding box center [275, 203] width 184 height 35
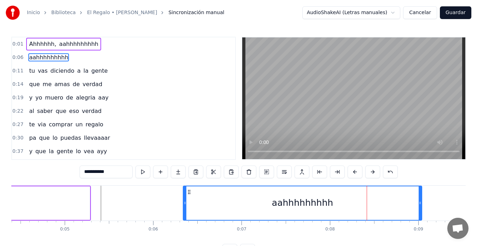
drag, startPoint x: 364, startPoint y: 203, endPoint x: 419, endPoint y: 205, distance: 54.8
click at [419, 205] on icon at bounding box center [419, 203] width 3 height 6
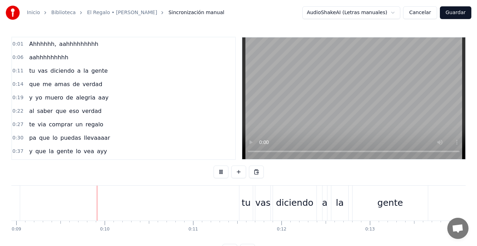
scroll to position [0, 790]
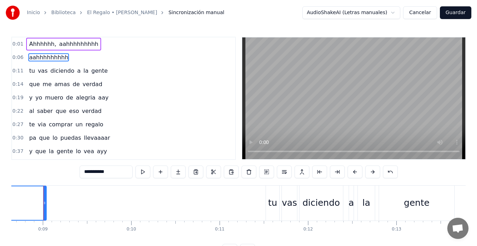
scroll to position [0, 760]
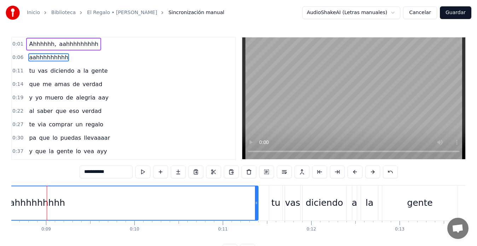
drag, startPoint x: 47, startPoint y: 203, endPoint x: 256, endPoint y: 202, distance: 208.5
click at [256, 202] on icon at bounding box center [256, 203] width 3 height 6
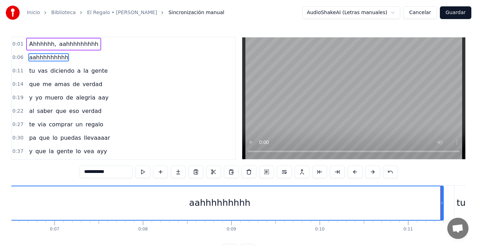
scroll to position [0, 563]
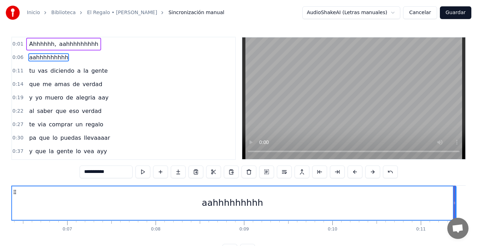
click at [4, 203] on div "Inicio Biblioteca El Regalo • Mayel Jimenez Sincronización manual AudioShakeAI …" at bounding box center [238, 128] width 477 height 257
click at [8, 202] on div "Inicio Biblioteca El Regalo • Mayel Jimenez Sincronización manual AudioShakeAI …" at bounding box center [238, 128] width 477 height 257
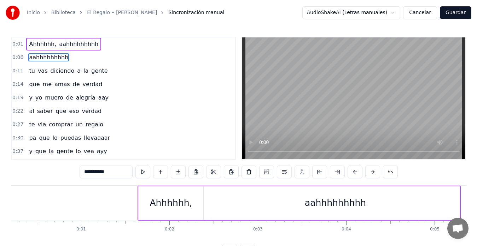
scroll to position [0, 0]
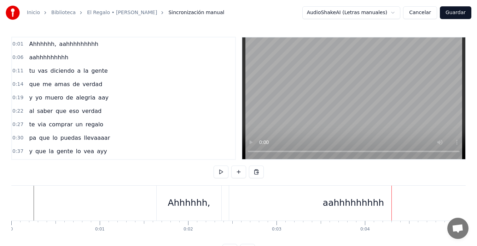
click at [253, 208] on div "aahhhhhhhhh" at bounding box center [353, 203] width 248 height 35
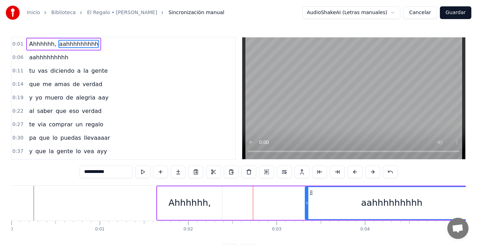
drag, startPoint x: 231, startPoint y: 207, endPoint x: 306, endPoint y: 206, distance: 75.3
click at [306, 206] on div at bounding box center [306, 203] width 3 height 32
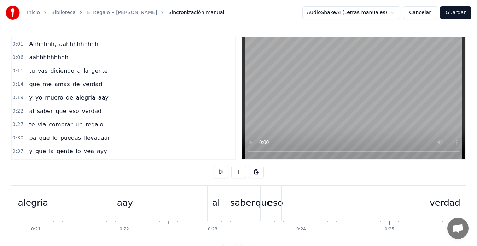
scroll to position [0, 1821]
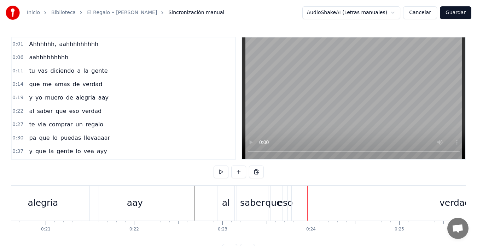
click at [285, 199] on div "eso" at bounding box center [285, 202] width 16 height 13
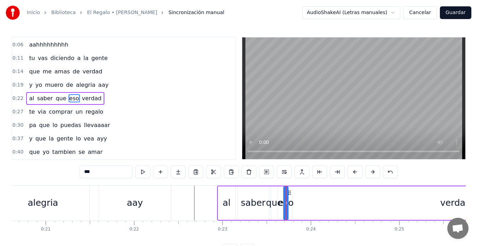
click at [310, 201] on div "verdad" at bounding box center [455, 204] width 326 height 34
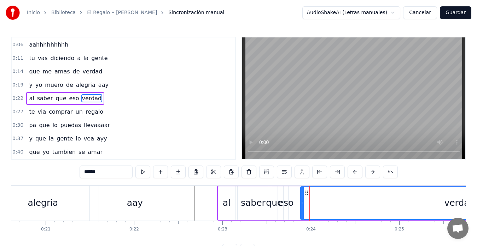
drag, startPoint x: 294, startPoint y: 205, endPoint x: 303, endPoint y: 205, distance: 8.5
click at [303, 205] on icon at bounding box center [302, 203] width 3 height 6
click at [285, 204] on div "eso" at bounding box center [286, 202] width 16 height 13
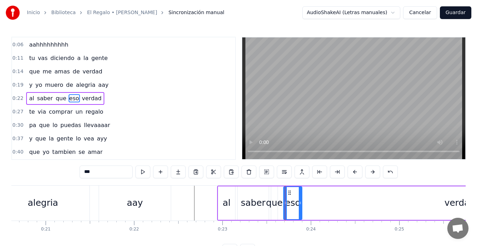
drag, startPoint x: 287, startPoint y: 203, endPoint x: 301, endPoint y: 203, distance: 13.8
click at [301, 203] on icon at bounding box center [300, 203] width 3 height 6
click at [293, 207] on div "eso" at bounding box center [293, 202] width 16 height 13
click at [100, 172] on input "***" at bounding box center [106, 172] width 53 height 13
click at [133, 200] on div "aay" at bounding box center [135, 202] width 16 height 13
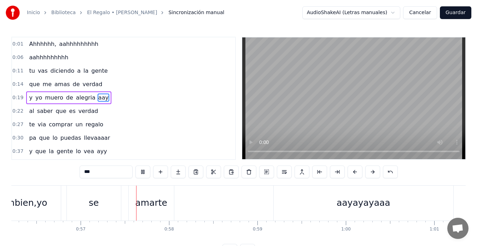
scroll to position [0, 5008]
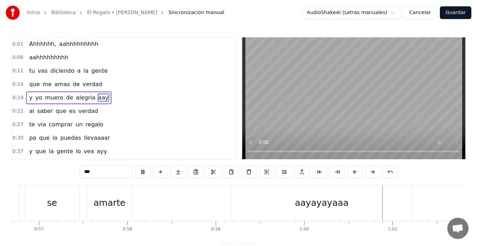
click at [36, 198] on div "se" at bounding box center [52, 203] width 54 height 35
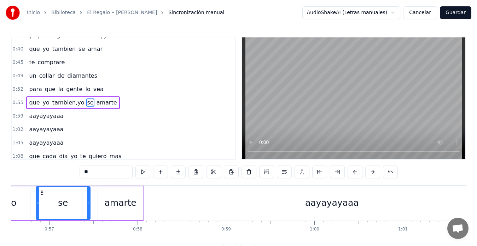
scroll to position [118, 0]
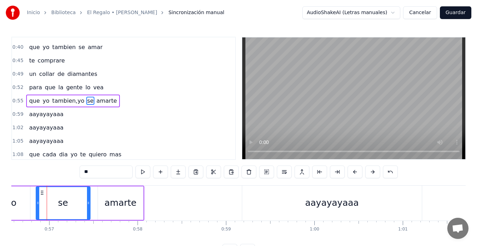
click at [66, 102] on span "tambien,yo" at bounding box center [69, 101] width 34 height 8
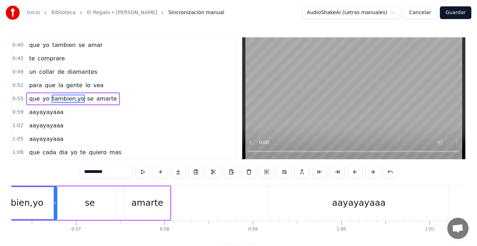
scroll to position [0, 4902]
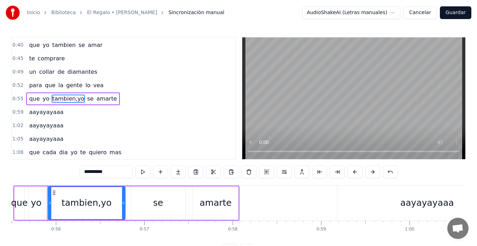
click at [104, 173] on input "**********" at bounding box center [106, 172] width 53 height 13
click at [102, 173] on input "*********" at bounding box center [106, 172] width 53 height 13
type input "**********"
click at [9, 196] on div "Inicio Biblioteca El Regalo • Mayel Jimenez Sincronización manual AudioShakeAI …" at bounding box center [238, 128] width 477 height 257
click at [5, 198] on div "Inicio Biblioteca El Regalo • Mayel Jimenez Sincronización manual AudioShakeAI …" at bounding box center [238, 128] width 477 height 257
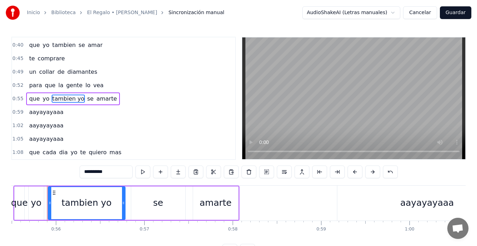
click at [7, 205] on div "Inicio Biblioteca El Regalo • Mayel Jimenez Sincronización manual AudioShakeAI …" at bounding box center [238, 128] width 477 height 257
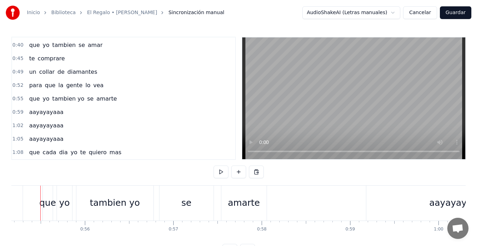
scroll to position [0, 4867]
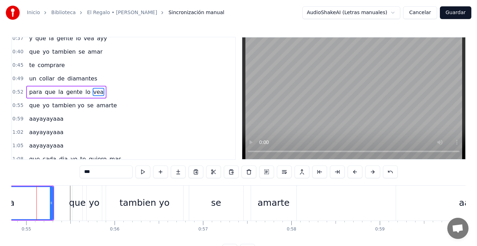
scroll to position [0, 4833]
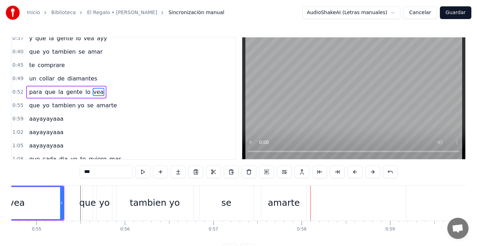
click at [175, 207] on div "tambien yo" at bounding box center [155, 202] width 50 height 13
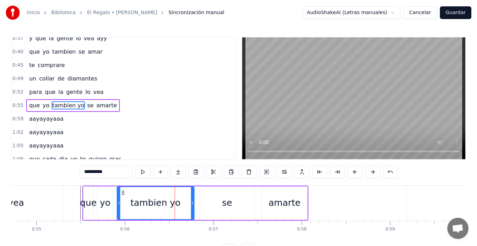
scroll to position [120, 0]
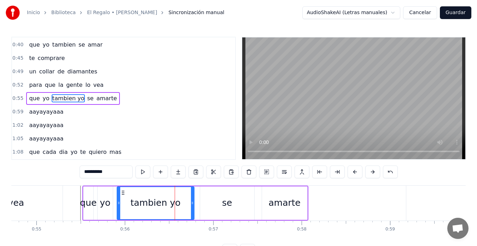
click at [112, 172] on input "**********" at bounding box center [106, 172] width 53 height 13
click at [35, 200] on div "vea" at bounding box center [16, 203] width 93 height 35
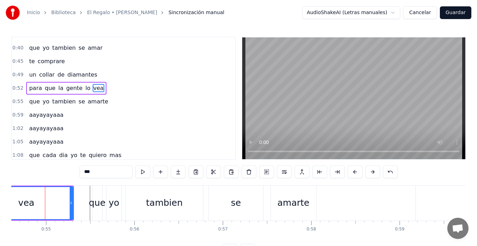
scroll to position [0, 4822]
click at [296, 213] on div "amarte" at bounding box center [294, 203] width 45 height 35
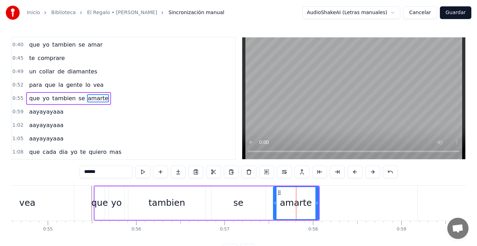
click at [112, 175] on input "******" at bounding box center [106, 172] width 53 height 13
click at [53, 199] on div "vea" at bounding box center [27, 203] width 93 height 35
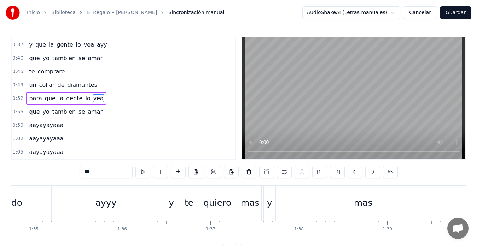
scroll to position [0, 8359]
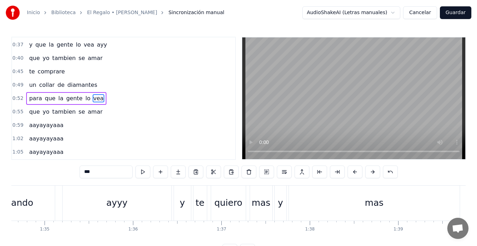
click at [42, 196] on div "pasando" at bounding box center [14, 203] width 81 height 35
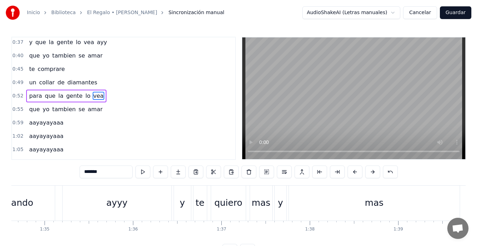
scroll to position [0, 8354]
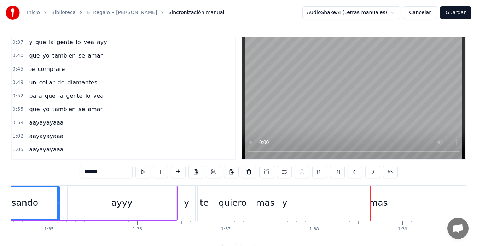
click at [187, 201] on div "y" at bounding box center [186, 202] width 5 height 13
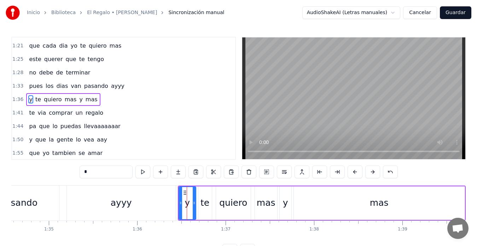
scroll to position [281, 0]
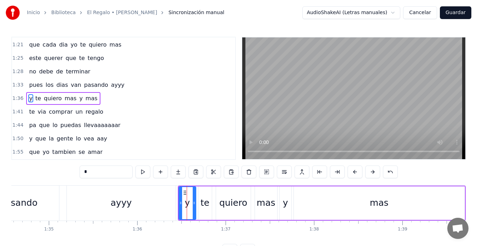
click at [194, 205] on icon at bounding box center [194, 203] width 3 height 6
click at [84, 198] on div "ayyy" at bounding box center [121, 203] width 109 height 35
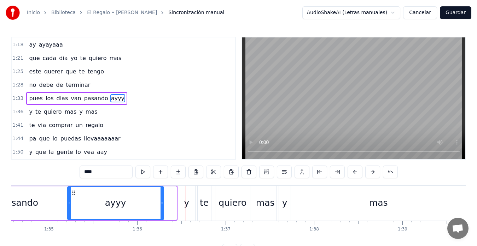
drag, startPoint x: 175, startPoint y: 204, endPoint x: 164, endPoint y: 206, distance: 11.4
click at [163, 206] on div at bounding box center [161, 203] width 3 height 32
click at [189, 202] on div "y" at bounding box center [186, 203] width 17 height 35
type input "*"
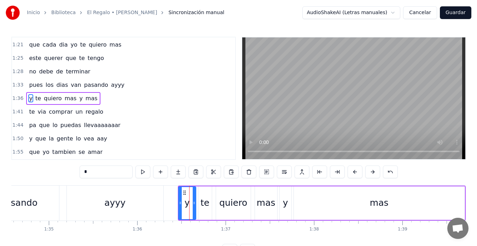
click at [181, 202] on circle at bounding box center [180, 202] width 0 height 0
drag, startPoint x: 185, startPoint y: 194, endPoint x: 171, endPoint y: 196, distance: 14.3
click at [171, 196] on div "y" at bounding box center [173, 203] width 17 height 32
click at [186, 204] on div "y te quiero mas y mas" at bounding box center [315, 203] width 302 height 35
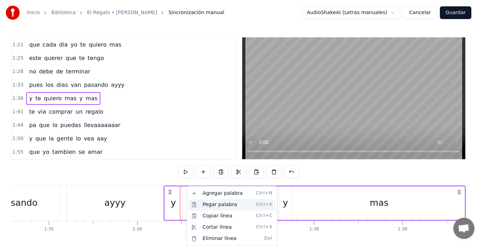
click at [206, 205] on div "Pegar palabra Ctrl+V" at bounding box center [231, 204] width 87 height 11
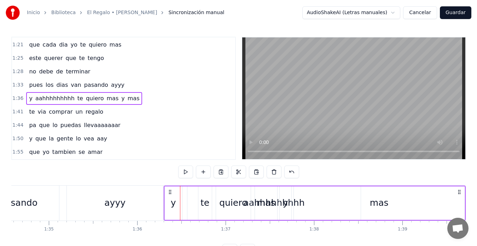
click at [192, 197] on div "aahhhhhhhhh" at bounding box center [273, 204] width 173 height 34
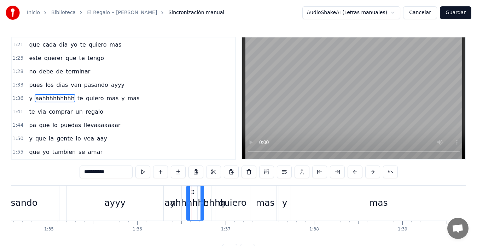
drag, startPoint x: 358, startPoint y: 207, endPoint x: 202, endPoint y: 211, distance: 156.2
click at [202, 211] on div at bounding box center [201, 204] width 3 height 34
drag, startPoint x: 116, startPoint y: 171, endPoint x: 61, endPoint y: 175, distance: 54.5
click at [61, 175] on div "0:01 Ahhhhhh, aahhhhhhhhh 0:06 aahhhhhhhhh 0:11 tu vas diciendo a la gente 0:14…" at bounding box center [238, 147] width 454 height 220
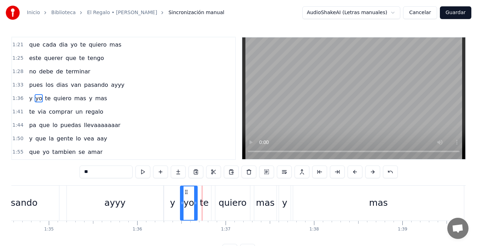
drag, startPoint x: 192, startPoint y: 192, endPoint x: 186, endPoint y: 193, distance: 6.5
click at [186, 193] on icon at bounding box center [186, 192] width 6 height 6
click at [49, 195] on div "pasando" at bounding box center [18, 203] width 81 height 35
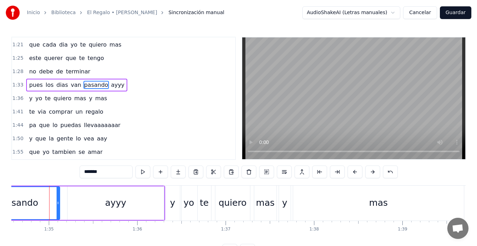
scroll to position [268, 0]
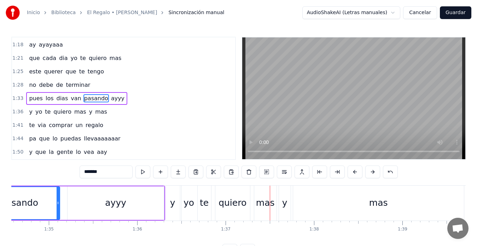
click at [174, 198] on div "y" at bounding box center [172, 202] width 5 height 13
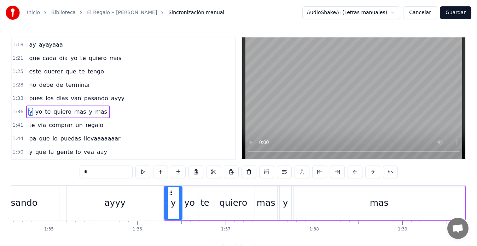
scroll to position [281, 0]
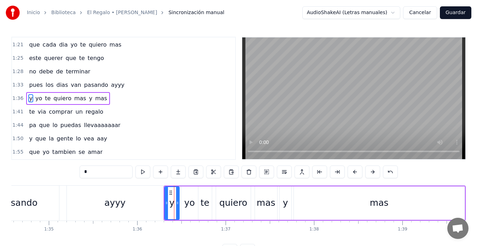
click at [178, 204] on icon at bounding box center [177, 203] width 3 height 6
click at [187, 200] on div "yo" at bounding box center [189, 202] width 11 height 13
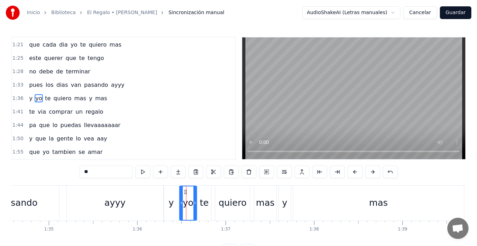
click at [185, 193] on icon at bounding box center [186, 192] width 6 height 6
click at [198, 204] on icon at bounding box center [197, 203] width 3 height 6
click at [51, 195] on div "pasando" at bounding box center [18, 203] width 81 height 35
type input "*******"
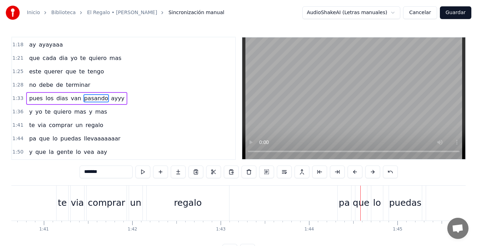
scroll to position [0, 8884]
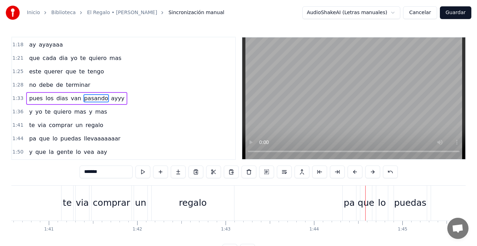
click at [11, 201] on div "Inicio Biblioteca El Regalo • Mayel Jimenez Sincronización manual AudioShakeAI …" at bounding box center [238, 128] width 477 height 257
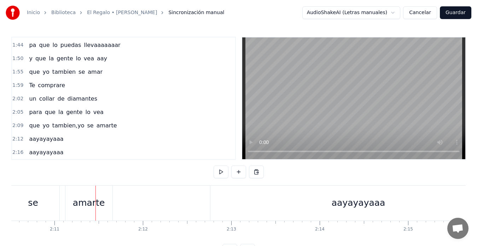
scroll to position [362, 0]
click at [62, 126] on span "tambien,yo" at bounding box center [69, 125] width 34 height 8
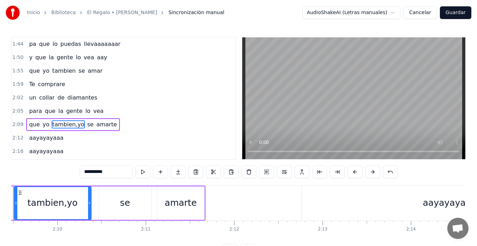
scroll to position [0, 11404]
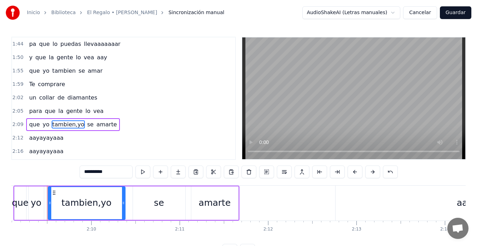
click at [102, 172] on input "**********" at bounding box center [106, 172] width 53 height 13
click at [111, 173] on input "*********" at bounding box center [106, 172] width 53 height 13
click at [7, 201] on div "Inicio Biblioteca El Regalo • Mayel Jimenez Sincronización manual AudioShakeAI …" at bounding box center [238, 128] width 477 height 257
click at [9, 196] on div "Inicio Biblioteca El Regalo • Mayel Jimenez Sincronización manual AudioShakeAI …" at bounding box center [238, 128] width 477 height 257
click at [18, 205] on div "que" at bounding box center [20, 202] width 17 height 13
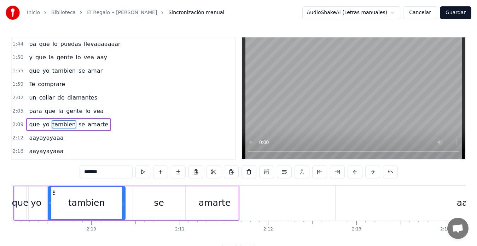
type input "***"
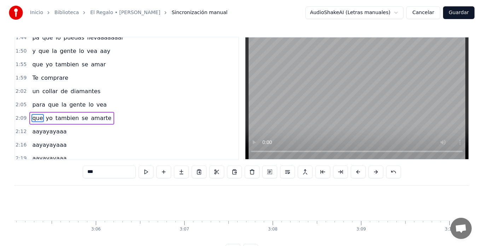
scroll to position [0, 16349]
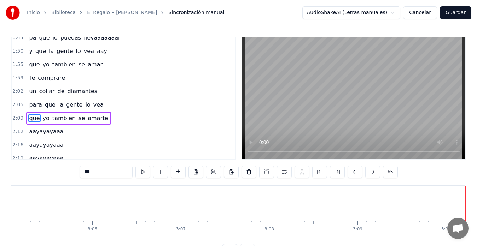
click at [452, 14] on button "Guardar" at bounding box center [455, 12] width 31 height 13
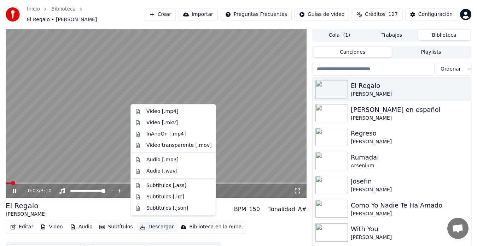
click at [146, 224] on button "Descargar" at bounding box center [157, 227] width 40 height 10
click at [155, 113] on div "Video [.mp4]" at bounding box center [162, 111] width 32 height 7
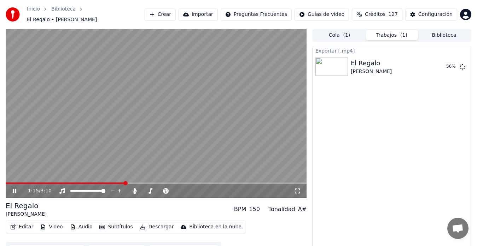
click at [14, 189] on icon at bounding box center [19, 191] width 16 height 6
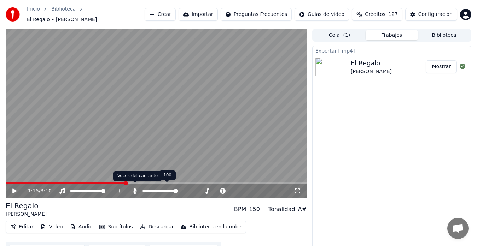
click at [134, 188] on icon at bounding box center [134, 191] width 7 height 6
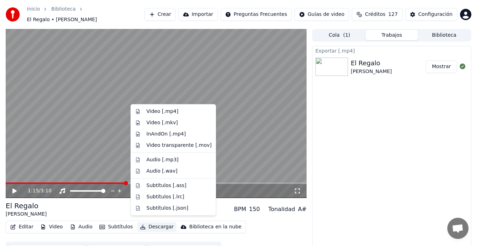
click at [154, 224] on button "Descargar" at bounding box center [157, 227] width 40 height 10
click at [150, 114] on div "Video [.mp4]" at bounding box center [162, 111] width 32 height 7
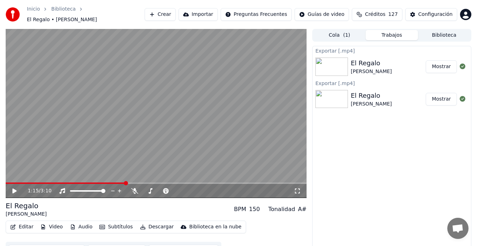
click at [176, 11] on button "Crear" at bounding box center [160, 14] width 31 height 13
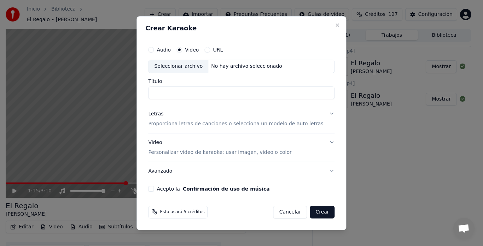
click at [190, 68] on div "Seleccionar archivo" at bounding box center [178, 66] width 60 height 13
type input "**********"
click at [165, 123] on p "Proporciona letras de canciones o selecciona un modelo de auto letras" at bounding box center [235, 123] width 175 height 7
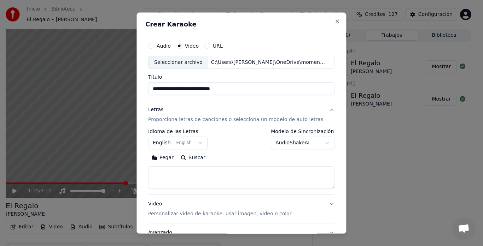
click at [162, 144] on button "English English" at bounding box center [177, 143] width 59 height 13
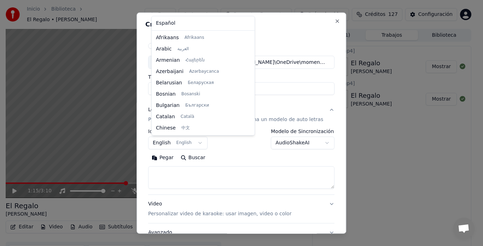
scroll to position [57, 0]
select select "**"
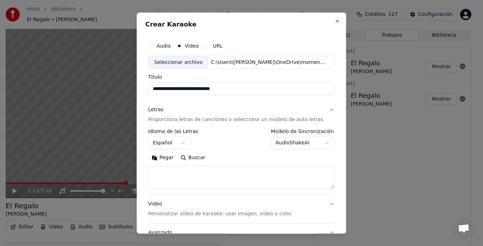
click at [165, 167] on textarea at bounding box center [241, 178] width 186 height 23
paste textarea "**********"
type textarea "**********"
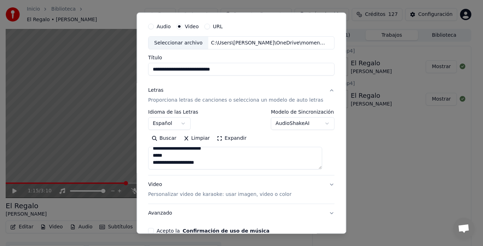
scroll to position [47, 0]
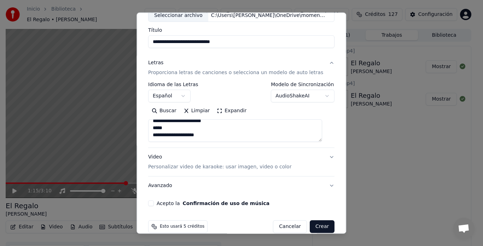
click at [156, 160] on div "Video Personalizar video de karaoke: usar imagen, video o color" at bounding box center [219, 162] width 143 height 17
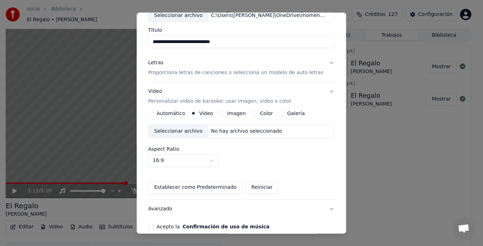
click at [221, 114] on button "Imagen" at bounding box center [222, 114] width 6 height 6
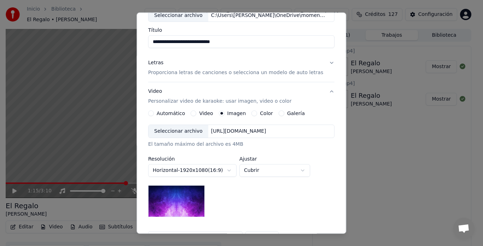
click at [172, 131] on div "Seleccionar archivo" at bounding box center [178, 131] width 60 height 13
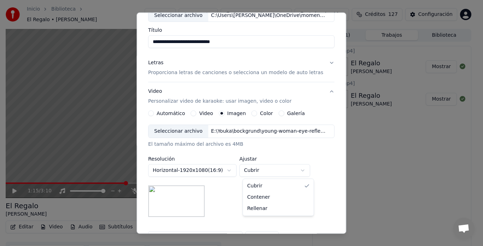
click at [307, 172] on body "**********" at bounding box center [238, 123] width 477 height 246
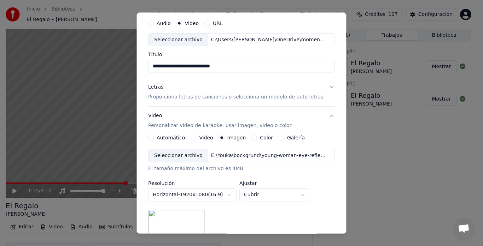
scroll to position [11, 0]
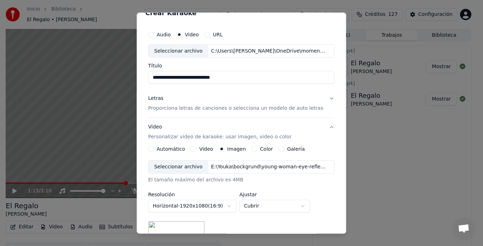
click at [162, 107] on p "Proporciona letras de canciones o selecciona un modelo de auto letras" at bounding box center [235, 108] width 175 height 7
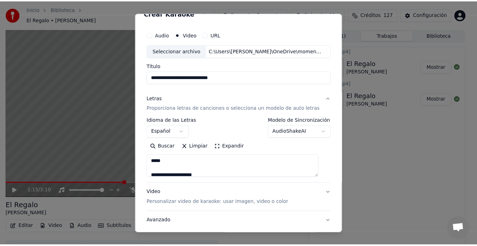
scroll to position [58, 0]
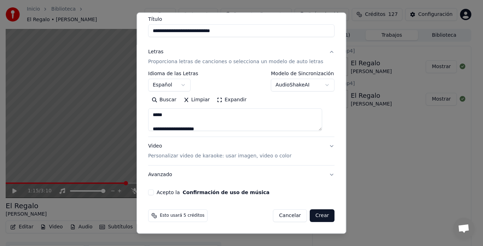
click at [153, 193] on button "Acepto la Confirmación de uso de música" at bounding box center [151, 193] width 6 height 6
click at [312, 215] on button "Crear" at bounding box center [322, 216] width 25 height 13
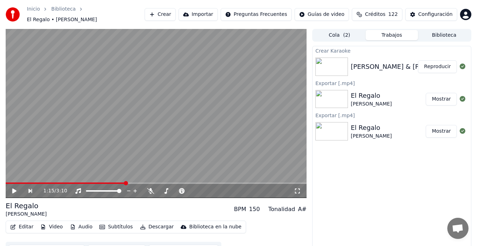
click at [438, 67] on button "Reproducir" at bounding box center [437, 66] width 39 height 13
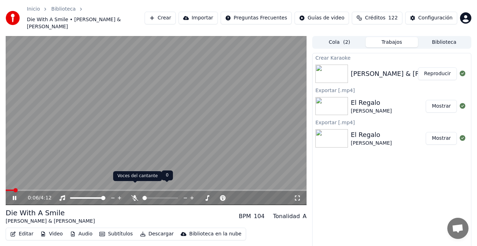
click at [133, 195] on icon at bounding box center [134, 198] width 7 height 6
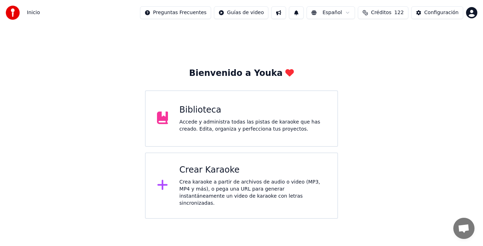
click at [207, 127] on div "Accede y administra todas las pistas de karaoke que has creado. Edita, organiza…" at bounding box center [252, 126] width 147 height 14
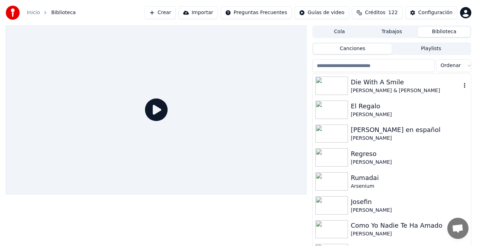
click at [377, 89] on div "[PERSON_NAME] & [PERSON_NAME]" at bounding box center [406, 90] width 110 height 7
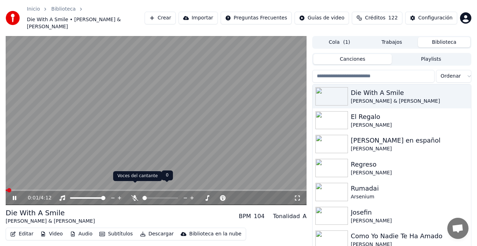
click at [136, 195] on icon at bounding box center [134, 198] width 7 height 6
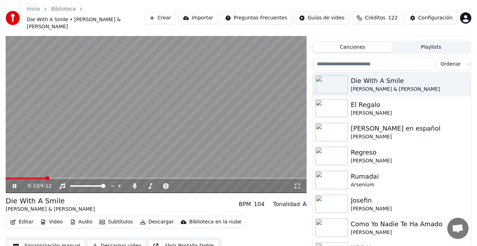
click at [40, 240] on button "Sincronización manual" at bounding box center [46, 246] width 76 height 13
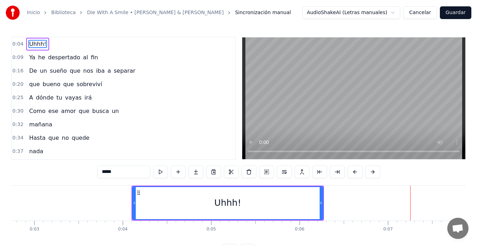
scroll to position [0, 229]
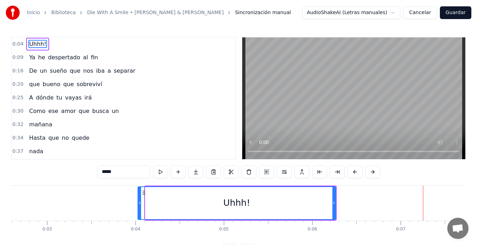
drag, startPoint x: 147, startPoint y: 203, endPoint x: 139, endPoint y: 204, distance: 7.5
click at [139, 204] on icon at bounding box center [139, 203] width 3 height 6
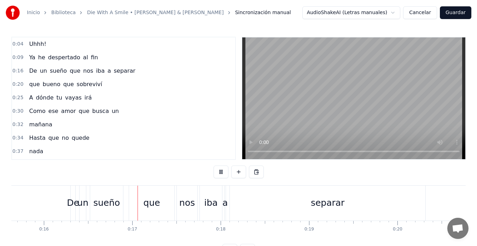
scroll to position [0, 1423]
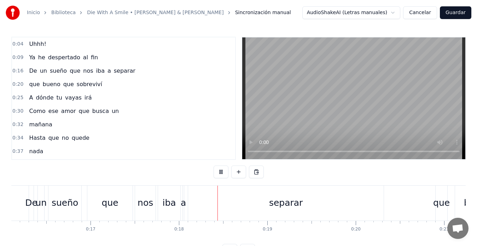
click at [452, 14] on button "Guardar" at bounding box center [455, 12] width 31 height 13
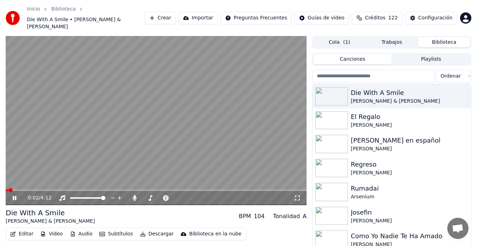
click at [14, 195] on icon at bounding box center [19, 198] width 16 height 6
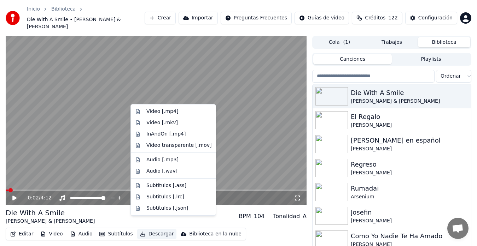
click at [154, 229] on button "Descargar" at bounding box center [157, 234] width 40 height 10
click at [152, 114] on div "Video [.mp4]" at bounding box center [162, 111] width 32 height 7
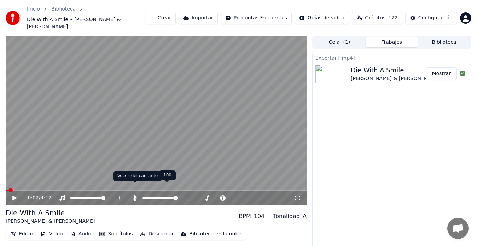
click at [135, 195] on icon at bounding box center [135, 198] width 4 height 6
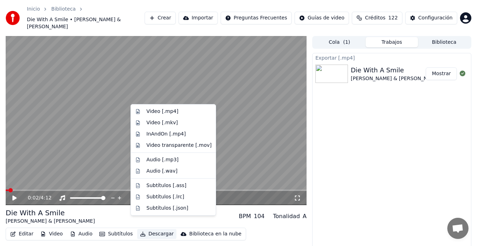
click at [146, 229] on button "Descargar" at bounding box center [157, 234] width 40 height 10
click at [151, 112] on div "Video [.mp4]" at bounding box center [162, 111] width 32 height 7
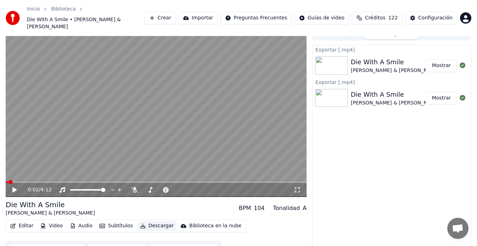
scroll to position [11, 0]
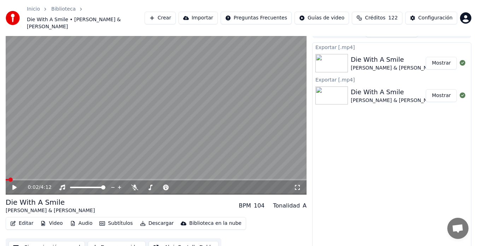
click at [47, 241] on button "Sincronización manual" at bounding box center [46, 247] width 76 height 13
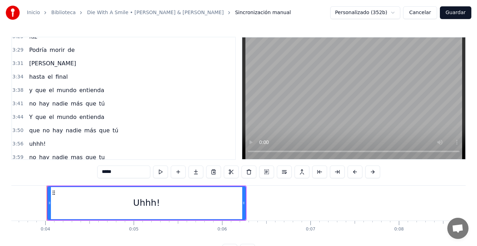
scroll to position [670, 0]
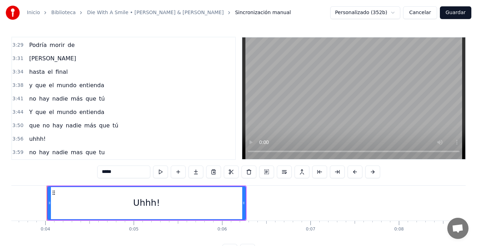
click at [36, 75] on span "hasta" at bounding box center [36, 72] width 17 height 8
type input "*****"
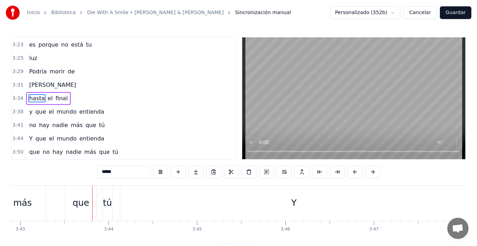
scroll to position [0, 19703]
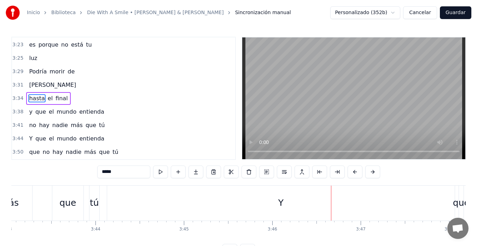
click at [107, 204] on div "Y" at bounding box center [281, 203] width 348 height 35
type input "*"
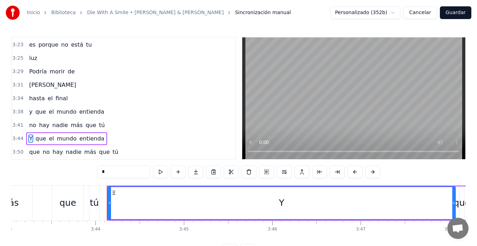
scroll to position [670, 0]
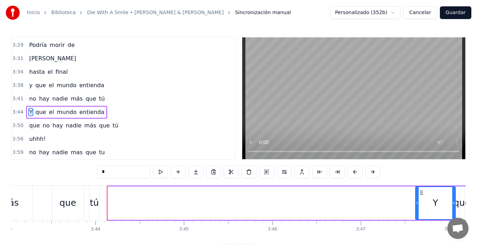
drag, startPoint x: 109, startPoint y: 204, endPoint x: 416, endPoint y: 208, distance: 307.4
click at [416, 208] on div at bounding box center [417, 203] width 3 height 32
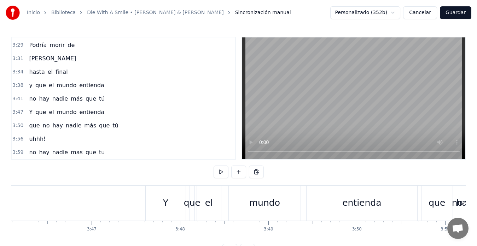
scroll to position [0, 19964]
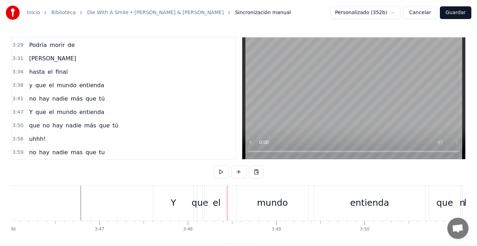
click at [165, 212] on div "Y" at bounding box center [173, 203] width 40 height 35
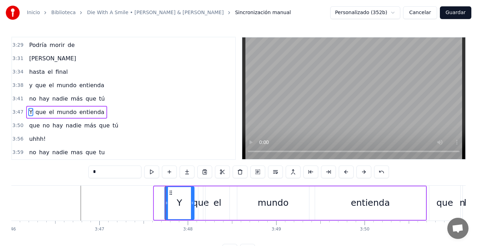
drag, startPoint x: 155, startPoint y: 205, endPoint x: 166, endPoint y: 204, distance: 10.7
click at [166, 204] on icon at bounding box center [166, 203] width 3 height 6
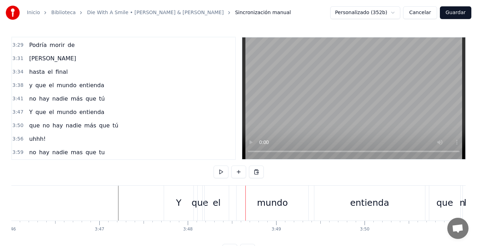
click at [175, 203] on div "Y" at bounding box center [178, 203] width 29 height 35
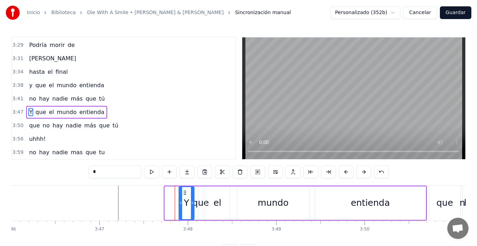
drag, startPoint x: 166, startPoint y: 203, endPoint x: 180, endPoint y: 204, distance: 14.1
click at [180, 204] on icon at bounding box center [180, 203] width 3 height 6
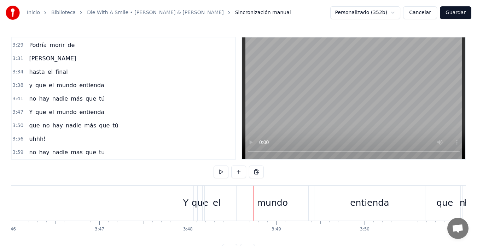
click at [188, 208] on div "Y" at bounding box center [185, 202] width 5 height 13
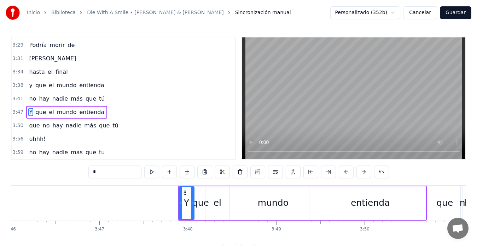
drag, startPoint x: 182, startPoint y: 205, endPoint x: 188, endPoint y: 204, distance: 5.7
click at [187, 205] on div "Y" at bounding box center [186, 203] width 14 height 32
click at [182, 203] on icon at bounding box center [183, 203] width 3 height 6
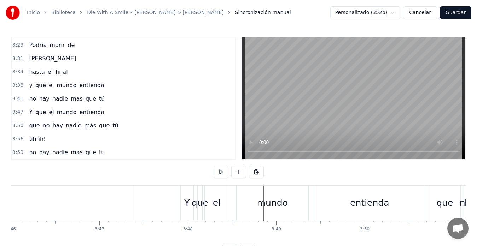
click at [188, 199] on div "Y" at bounding box center [186, 202] width 5 height 13
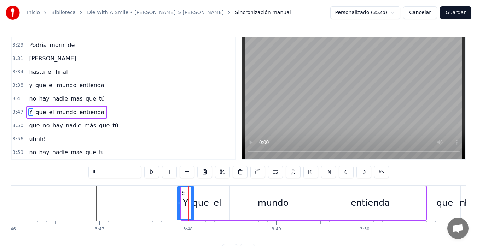
drag, startPoint x: 183, startPoint y: 200, endPoint x: 179, endPoint y: 203, distance: 5.1
click at [179, 203] on div at bounding box center [178, 203] width 3 height 32
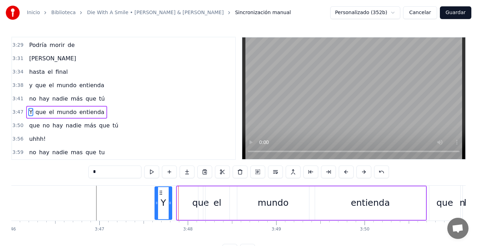
drag, startPoint x: 183, startPoint y: 193, endPoint x: 161, endPoint y: 198, distance: 22.7
click at [161, 198] on div "Y" at bounding box center [163, 203] width 16 height 32
click at [199, 198] on div "que" at bounding box center [200, 202] width 17 height 13
type input "***"
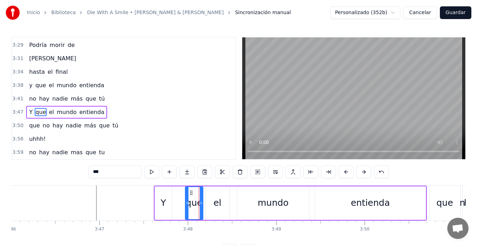
drag, startPoint x: 198, startPoint y: 203, endPoint x: 185, endPoint y: 206, distance: 13.3
click at [186, 206] on icon at bounding box center [187, 203] width 3 height 6
drag, startPoint x: 192, startPoint y: 194, endPoint x: 180, endPoint y: 196, distance: 12.3
click at [180, 196] on div "que" at bounding box center [181, 203] width 17 height 32
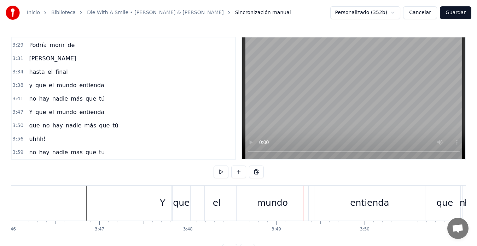
click at [163, 209] on div "Y" at bounding box center [162, 202] width 5 height 13
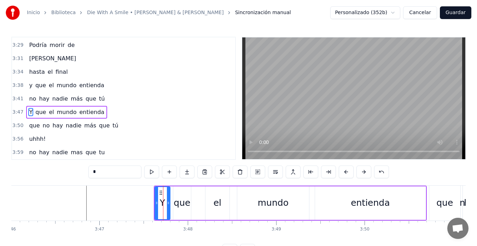
click at [169, 205] on icon at bounding box center [168, 203] width 3 height 6
click at [177, 203] on div "que" at bounding box center [181, 202] width 17 height 13
type input "***"
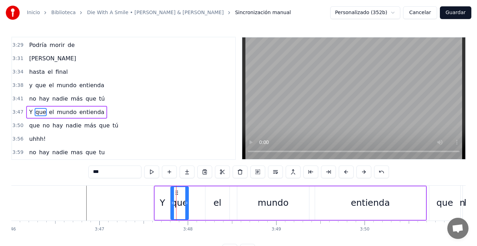
click at [176, 194] on icon at bounding box center [177, 193] width 6 height 6
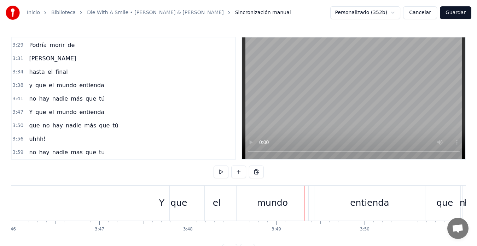
click at [210, 202] on div "el" at bounding box center [217, 203] width 24 height 35
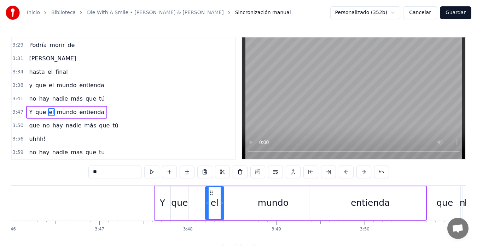
drag, startPoint x: 228, startPoint y: 204, endPoint x: 223, endPoint y: 206, distance: 6.2
click at [223, 206] on div at bounding box center [221, 203] width 3 height 32
drag, startPoint x: 211, startPoint y: 195, endPoint x: 201, endPoint y: 196, distance: 10.4
click at [201, 196] on div "el" at bounding box center [204, 203] width 18 height 32
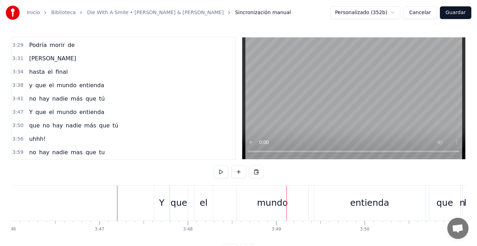
click at [249, 205] on div "mundo" at bounding box center [272, 203] width 72 height 35
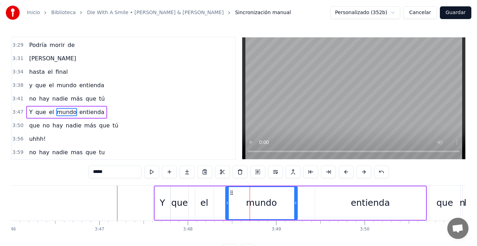
drag, startPoint x: 243, startPoint y: 194, endPoint x: 231, endPoint y: 195, distance: 11.7
click at [231, 195] on icon at bounding box center [232, 193] width 6 height 6
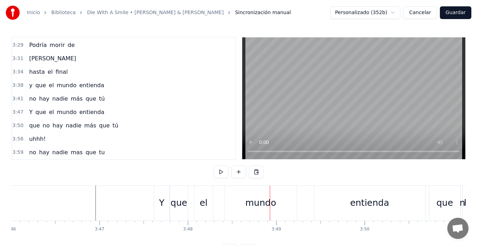
click at [241, 204] on div "mundo" at bounding box center [261, 203] width 72 height 35
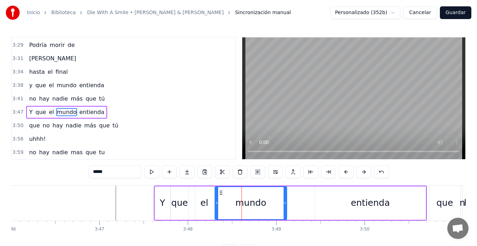
drag, startPoint x: 231, startPoint y: 194, endPoint x: 220, endPoint y: 198, distance: 11.0
click at [220, 198] on div "mundo" at bounding box center [250, 203] width 71 height 32
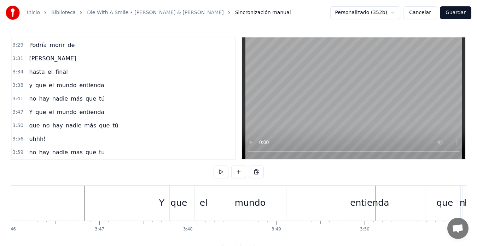
click at [301, 199] on div "Y que el mundo entienda" at bounding box center [290, 203] width 273 height 35
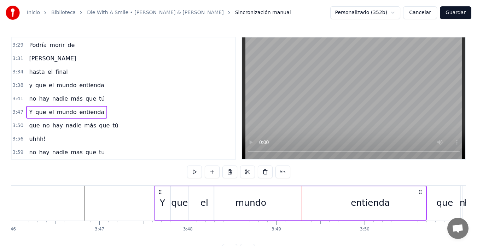
click at [348, 201] on div "entienda" at bounding box center [370, 204] width 111 height 34
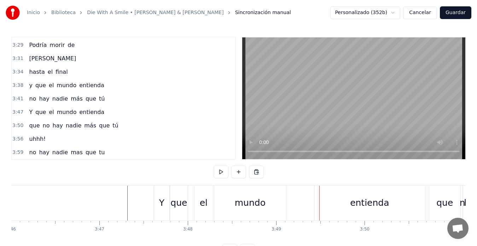
click at [338, 205] on div "entienda" at bounding box center [369, 203] width 111 height 35
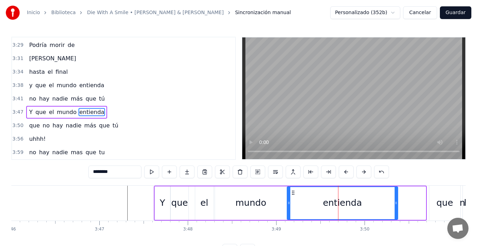
drag, startPoint x: 320, startPoint y: 193, endPoint x: 293, endPoint y: 196, distance: 28.1
click at [293, 196] on div "entienda" at bounding box center [342, 203] width 110 height 32
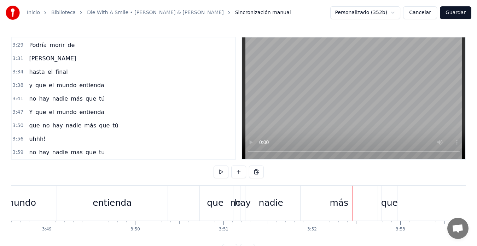
scroll to position [0, 20192]
click at [48, 195] on div "mundo" at bounding box center [22, 203] width 72 height 35
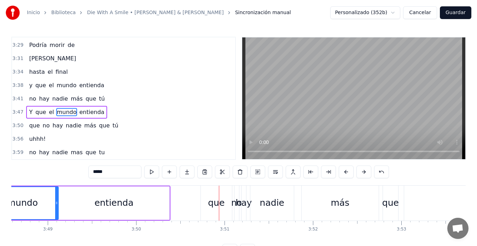
click at [208, 195] on div "que" at bounding box center [216, 203] width 31 height 35
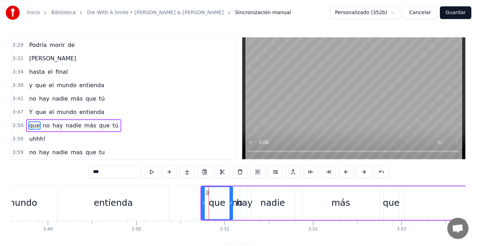
scroll to position [2, 0]
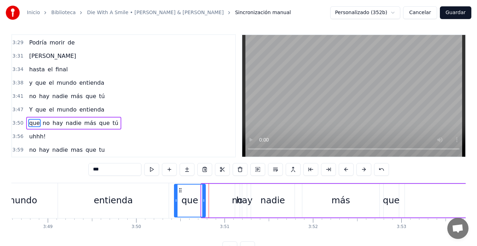
drag, startPoint x: 208, startPoint y: 190, endPoint x: 181, endPoint y: 194, distance: 27.5
click at [181, 194] on div "que" at bounding box center [190, 201] width 30 height 32
click at [237, 192] on div "no" at bounding box center [237, 201] width 5 height 34
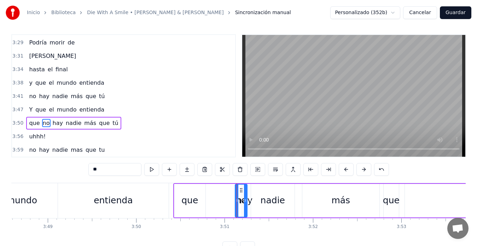
drag, startPoint x: 237, startPoint y: 192, endPoint x: 245, endPoint y: 191, distance: 7.5
click at [245, 191] on div at bounding box center [245, 201] width 3 height 32
drag, startPoint x: 238, startPoint y: 196, endPoint x: 234, endPoint y: 197, distance: 3.7
click at [234, 197] on div at bounding box center [233, 201] width 3 height 32
drag, startPoint x: 237, startPoint y: 192, endPoint x: 209, endPoint y: 198, distance: 29.1
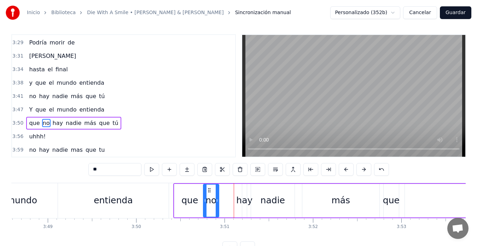
click at [209, 198] on div "no" at bounding box center [211, 201] width 15 height 32
click at [66, 201] on div "entienda" at bounding box center [113, 200] width 111 height 35
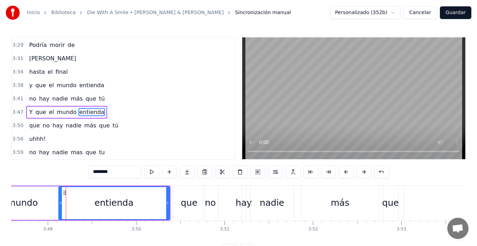
click at [46, 200] on div "mundo" at bounding box center [23, 204] width 72 height 34
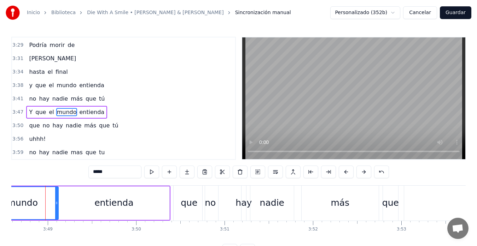
scroll to position [0, 20191]
click at [245, 200] on div "hay" at bounding box center [245, 202] width 16 height 13
type input "***"
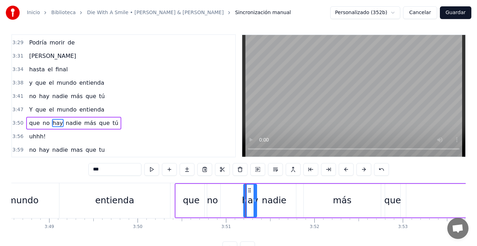
drag, startPoint x: 245, startPoint y: 202, endPoint x: 253, endPoint y: 202, distance: 8.1
click at [253, 201] on icon at bounding box center [254, 201] width 3 height 6
drag, startPoint x: 245, startPoint y: 201, endPoint x: 241, endPoint y: 202, distance: 4.7
click at [241, 202] on icon at bounding box center [241, 201] width 3 height 6
drag, startPoint x: 245, startPoint y: 190, endPoint x: 240, endPoint y: 192, distance: 5.4
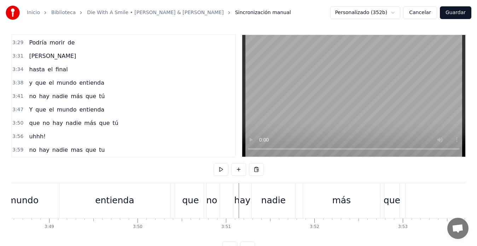
click at [239, 191] on div at bounding box center [239, 200] width 0 height 35
click at [236, 192] on div "hay" at bounding box center [242, 200] width 18 height 35
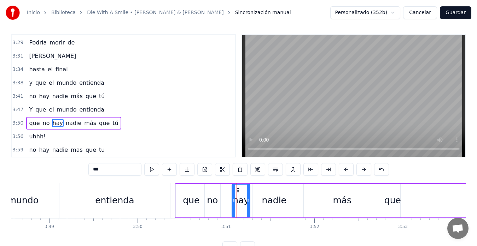
click at [237, 190] on circle at bounding box center [237, 190] width 0 height 0
click at [53, 197] on div "mundo" at bounding box center [23, 200] width 72 height 35
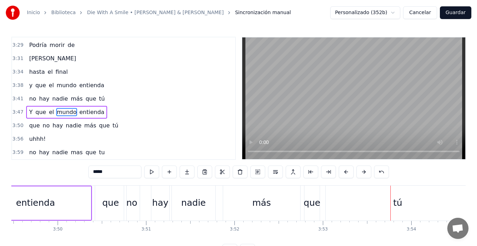
scroll to position [0, 20269]
click at [75, 204] on div "entienda" at bounding box center [37, 204] width 111 height 34
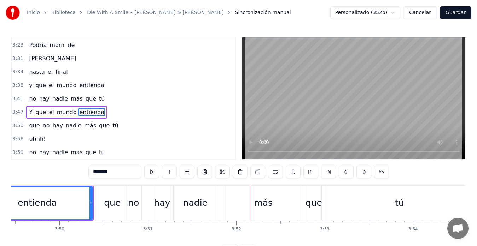
click at [185, 196] on div "nadie" at bounding box center [195, 202] width 24 height 13
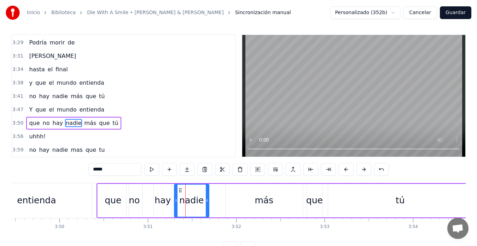
drag, startPoint x: 215, startPoint y: 201, endPoint x: 206, endPoint y: 204, distance: 9.3
click at [206, 204] on div at bounding box center [207, 201] width 3 height 32
click at [67, 195] on div "entienda" at bounding box center [36, 200] width 111 height 35
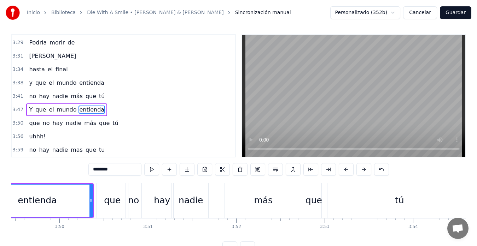
scroll to position [0, 0]
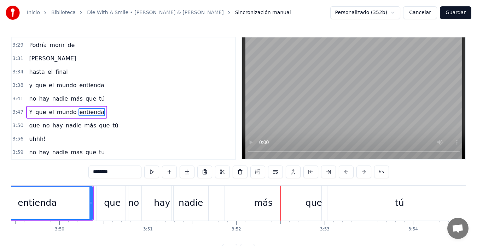
click at [247, 199] on div "más" at bounding box center [263, 203] width 77 height 35
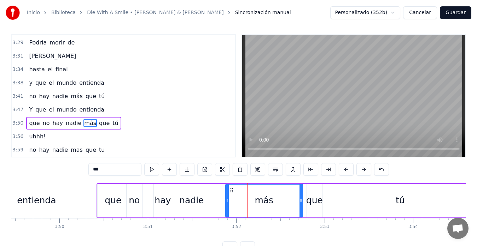
click at [161, 190] on div "hay" at bounding box center [163, 201] width 18 height 34
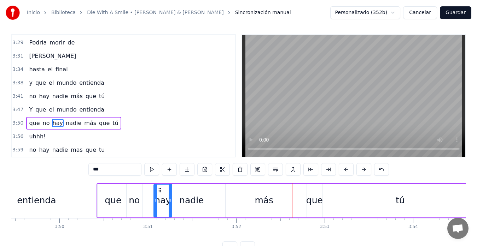
click at [301, 200] on div "más" at bounding box center [263, 201] width 77 height 34
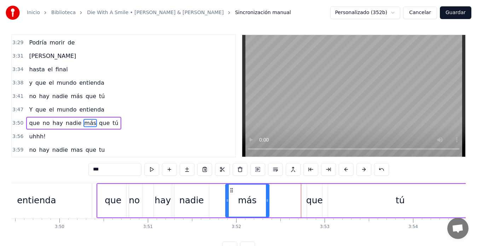
drag, startPoint x: 300, startPoint y: 201, endPoint x: 267, endPoint y: 207, distance: 33.1
click at [267, 207] on div at bounding box center [267, 201] width 3 height 32
drag, startPoint x: 227, startPoint y: 200, endPoint x: 212, endPoint y: 206, distance: 15.9
click at [212, 206] on div at bounding box center [212, 201] width 3 height 32
click at [52, 194] on div "entienda" at bounding box center [36, 200] width 111 height 35
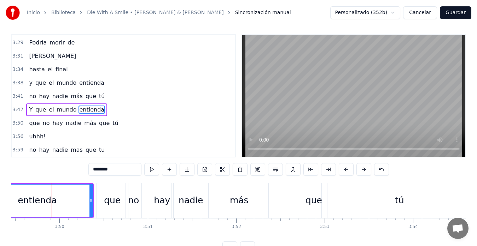
scroll to position [0, 0]
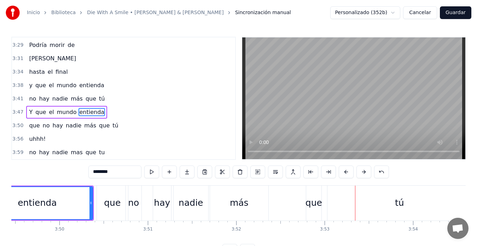
click at [309, 200] on div "que" at bounding box center [313, 202] width 17 height 13
type input "***"
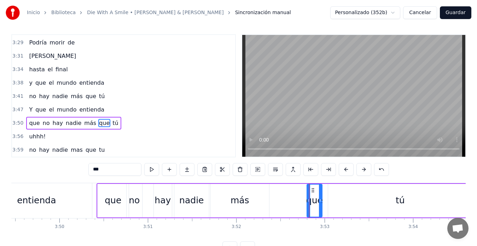
click at [144, 192] on div "que no hay nadie más que tú" at bounding box center [284, 200] width 377 height 35
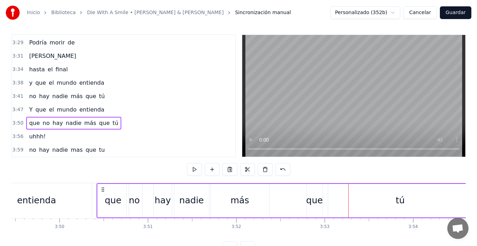
click at [311, 195] on div "que" at bounding box center [314, 200] width 17 height 13
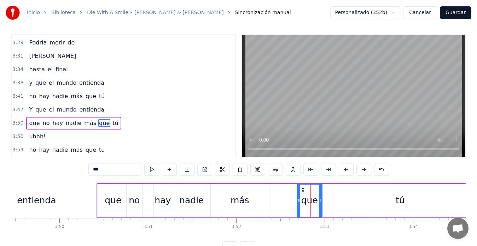
drag, startPoint x: 308, startPoint y: 201, endPoint x: 298, endPoint y: 204, distance: 10.3
click at [298, 204] on div at bounding box center [298, 201] width 3 height 32
click at [141, 191] on div "no" at bounding box center [134, 201] width 16 height 34
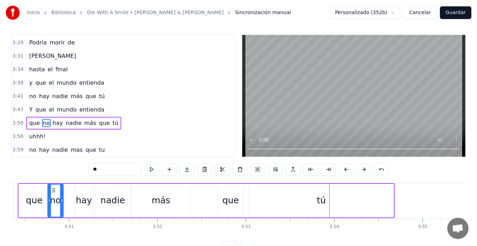
scroll to position [0, 20354]
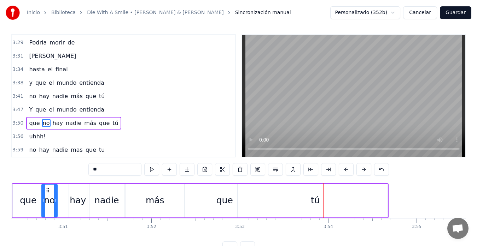
click at [387, 200] on div "tú" at bounding box center [315, 201] width 145 height 34
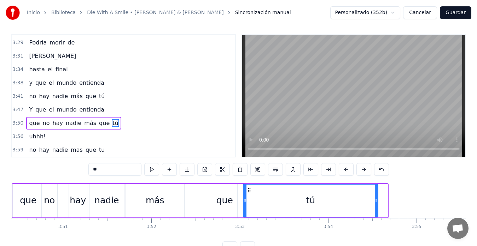
drag, startPoint x: 387, startPoint y: 200, endPoint x: 376, endPoint y: 202, distance: 10.9
click at [376, 202] on icon at bounding box center [376, 201] width 3 height 6
click at [5, 197] on div "Inicio Biblioteca Die With A Smile • Kevin & Karla Sincronización manual Person…" at bounding box center [238, 126] width 477 height 257
click at [9, 191] on div "Inicio Biblioteca Die With A Smile • Kevin & Karla Sincronización manual Person…" at bounding box center [238, 126] width 477 height 257
click at [18, 191] on div "que" at bounding box center [28, 201] width 31 height 34
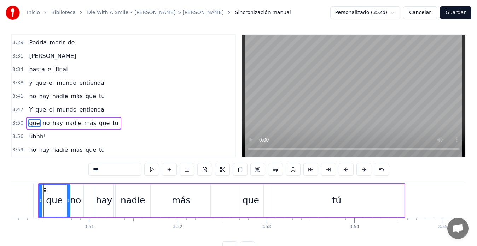
scroll to position [0, 20324]
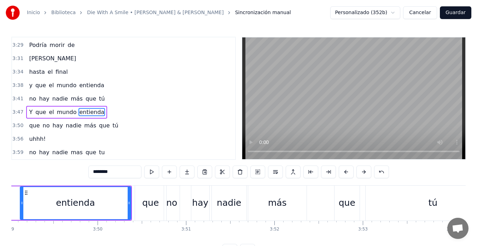
scroll to position [0, 20192]
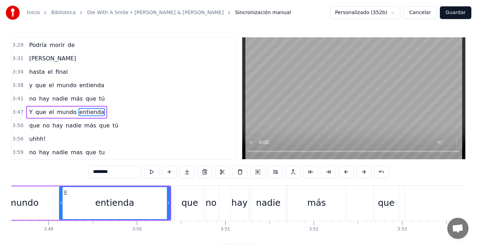
click at [19, 190] on div "mundo" at bounding box center [23, 204] width 72 height 34
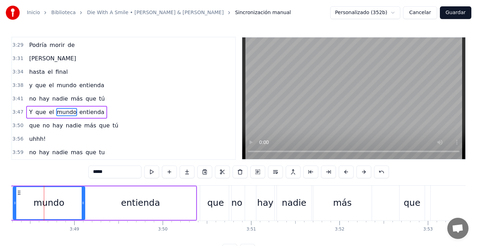
scroll to position [0, 20163]
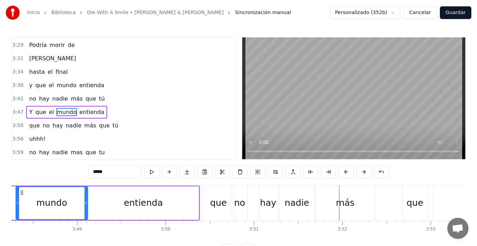
click at [266, 196] on div "hay" at bounding box center [268, 203] width 18 height 35
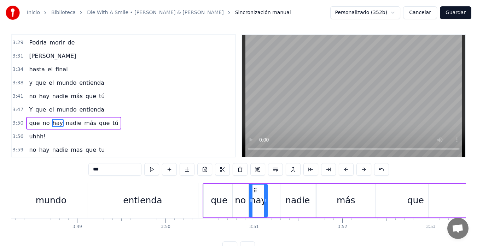
drag, startPoint x: 265, startPoint y: 190, endPoint x: 254, endPoint y: 192, distance: 10.9
click at [254, 192] on icon at bounding box center [255, 191] width 6 height 6
click at [83, 193] on div "mundo" at bounding box center [51, 200] width 72 height 35
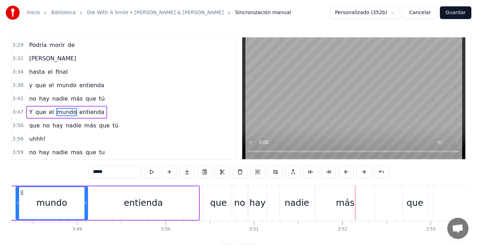
click at [262, 199] on div "hay" at bounding box center [257, 202] width 16 height 13
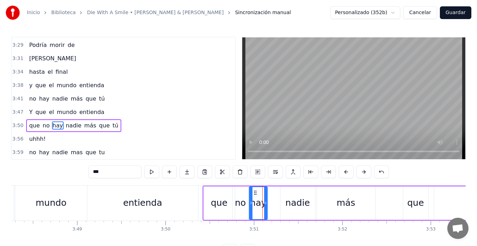
scroll to position [2, 0]
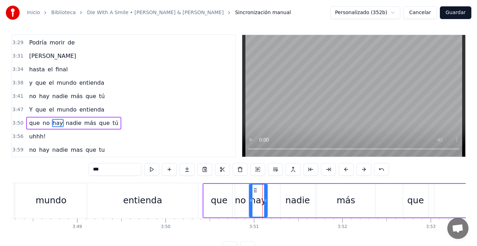
click at [244, 198] on div "no" at bounding box center [240, 200] width 11 height 13
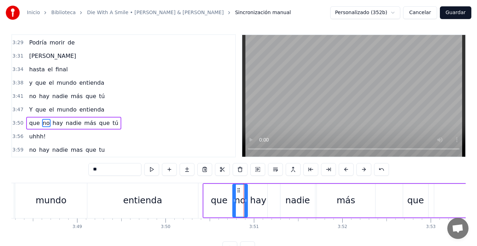
click at [245, 199] on icon at bounding box center [245, 201] width 3 height 6
click at [253, 196] on div "hay" at bounding box center [258, 200] width 16 height 13
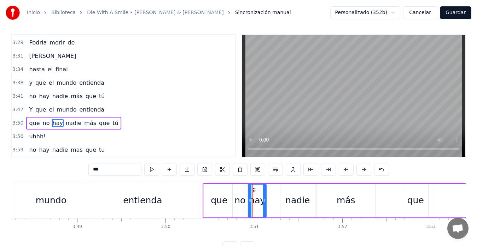
click at [253, 191] on icon at bounding box center [254, 191] width 6 height 6
click at [283, 192] on div "nadie" at bounding box center [297, 201] width 35 height 34
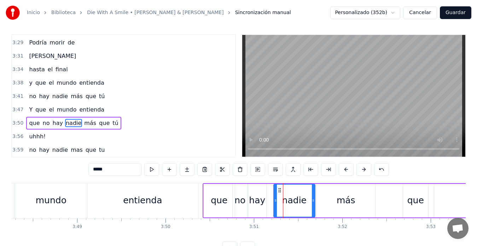
drag, startPoint x: 281, startPoint y: 199, endPoint x: 275, endPoint y: 201, distance: 6.9
click at [275, 201] on icon at bounding box center [275, 201] width 3 height 6
click at [96, 187] on div "entienda" at bounding box center [142, 200] width 111 height 35
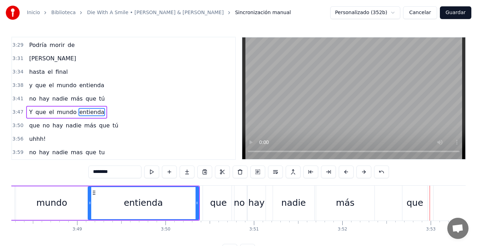
click at [260, 197] on div "hay" at bounding box center [256, 202] width 16 height 13
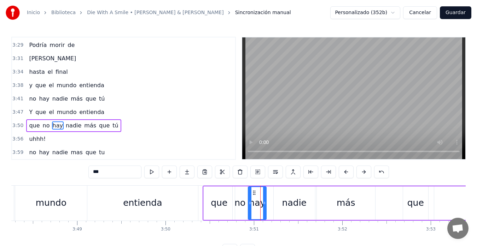
scroll to position [2, 0]
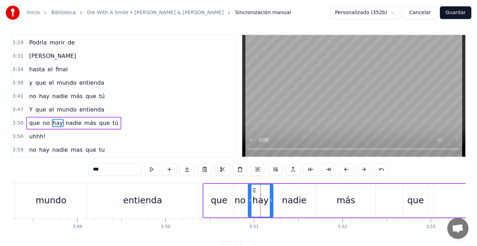
drag, startPoint x: 265, startPoint y: 201, endPoint x: 271, endPoint y: 202, distance: 6.0
click at [271, 201] on icon at bounding box center [271, 201] width 3 height 6
click at [82, 195] on div "mundo" at bounding box center [51, 200] width 72 height 35
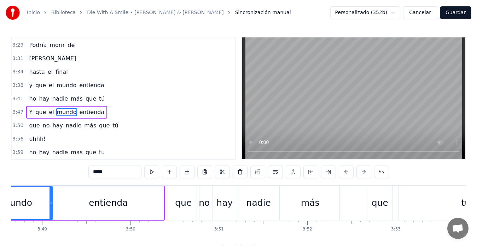
scroll to position [0, 20194]
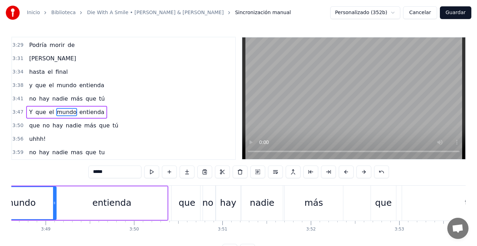
click at [69, 190] on div "entienda" at bounding box center [112, 204] width 111 height 34
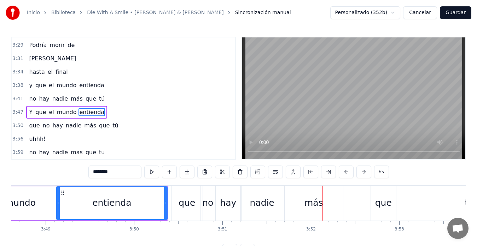
click at [233, 198] on div "hay" at bounding box center [228, 202] width 16 height 13
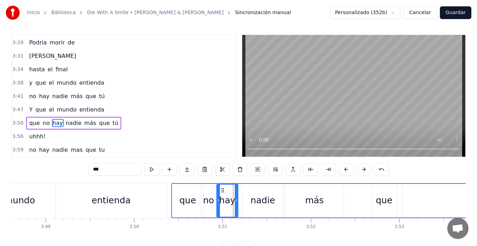
drag, startPoint x: 239, startPoint y: 201, endPoint x: 236, endPoint y: 204, distance: 4.0
click at [236, 204] on div at bounding box center [236, 201] width 3 height 32
click at [246, 200] on div "nadie" at bounding box center [262, 201] width 41 height 34
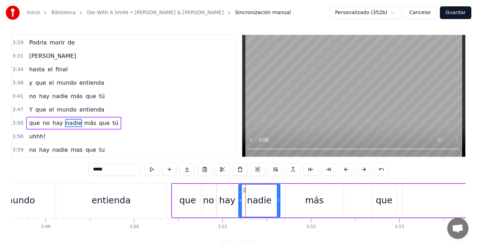
drag, startPoint x: 248, startPoint y: 190, endPoint x: 244, endPoint y: 191, distance: 3.6
click at [244, 191] on icon at bounding box center [245, 191] width 6 height 6
click at [47, 190] on div "mundo" at bounding box center [20, 200] width 72 height 35
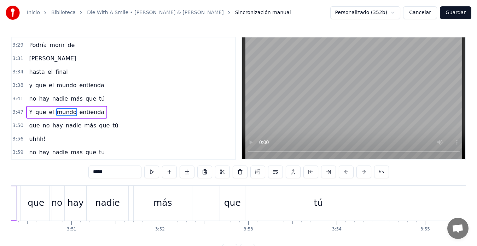
scroll to position [0, 20333]
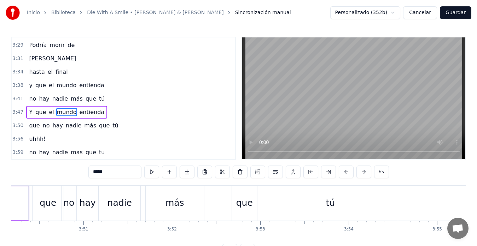
click at [127, 195] on div "nadie" at bounding box center [119, 203] width 41 height 35
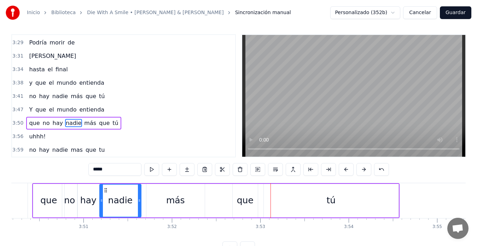
click at [241, 197] on div "que" at bounding box center [245, 200] width 17 height 13
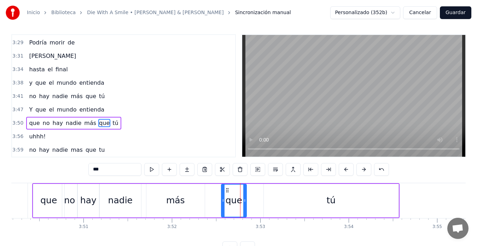
drag, startPoint x: 239, startPoint y: 191, endPoint x: 228, endPoint y: 193, distance: 11.6
click at [228, 193] on div "que" at bounding box center [234, 201] width 24 height 32
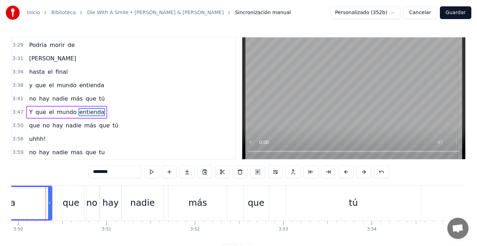
scroll to position [0, 20309]
click at [261, 205] on div "que" at bounding box center [257, 202] width 17 height 13
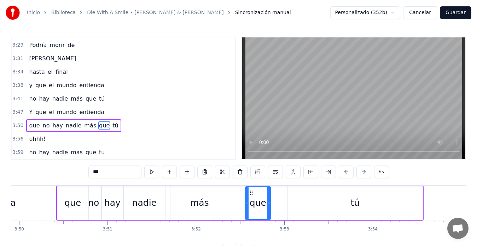
scroll to position [2, 0]
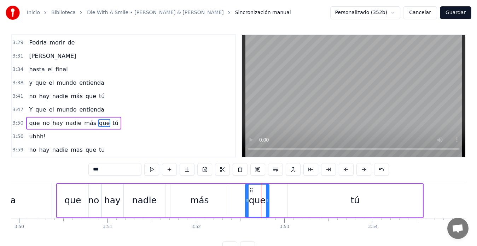
click at [267, 205] on div at bounding box center [267, 201] width 3 height 32
click at [293, 200] on div "tú" at bounding box center [355, 201] width 135 height 34
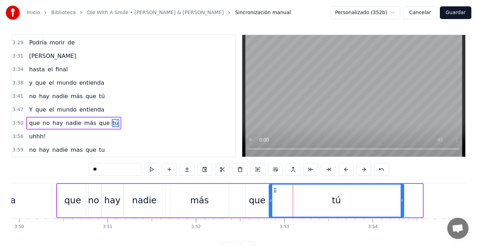
drag, startPoint x: 293, startPoint y: 191, endPoint x: 275, endPoint y: 194, distance: 19.1
click at [275, 194] on div "tú" at bounding box center [336, 201] width 134 height 32
type input "********"
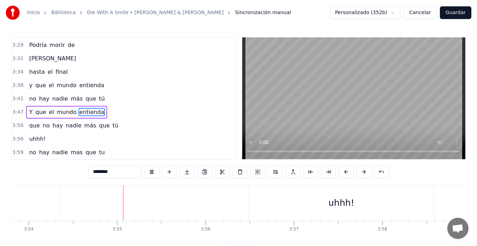
scroll to position [0, 20671]
click at [452, 11] on button "Guardar" at bounding box center [455, 12] width 31 height 13
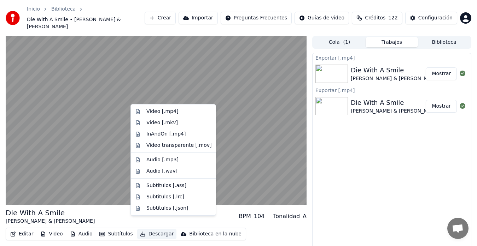
click at [144, 229] on button "Descargar" at bounding box center [157, 234] width 40 height 10
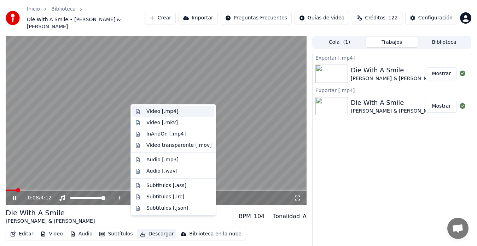
click at [148, 114] on div "Video [.mp4]" at bounding box center [162, 111] width 32 height 7
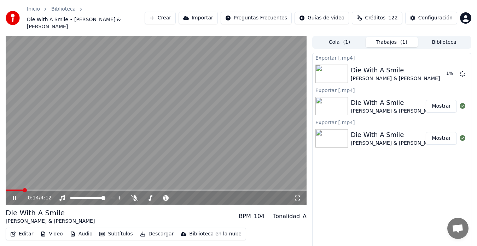
click at [15, 195] on icon at bounding box center [19, 198] width 16 height 6
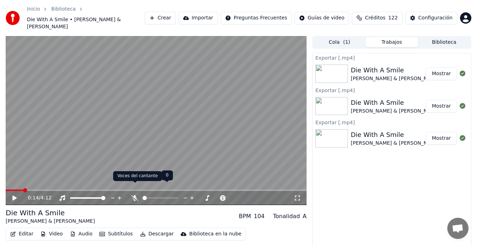
click at [134, 195] on icon at bounding box center [134, 198] width 7 height 6
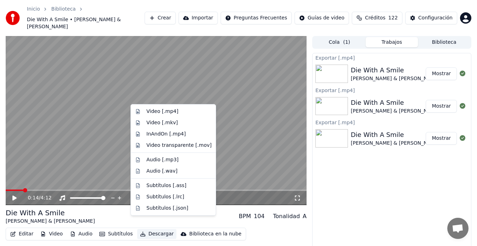
click at [152, 229] on button "Descargar" at bounding box center [157, 234] width 40 height 10
click at [149, 112] on div "Video [.mp4]" at bounding box center [162, 111] width 32 height 7
